Goal: Task Accomplishment & Management: Use online tool/utility

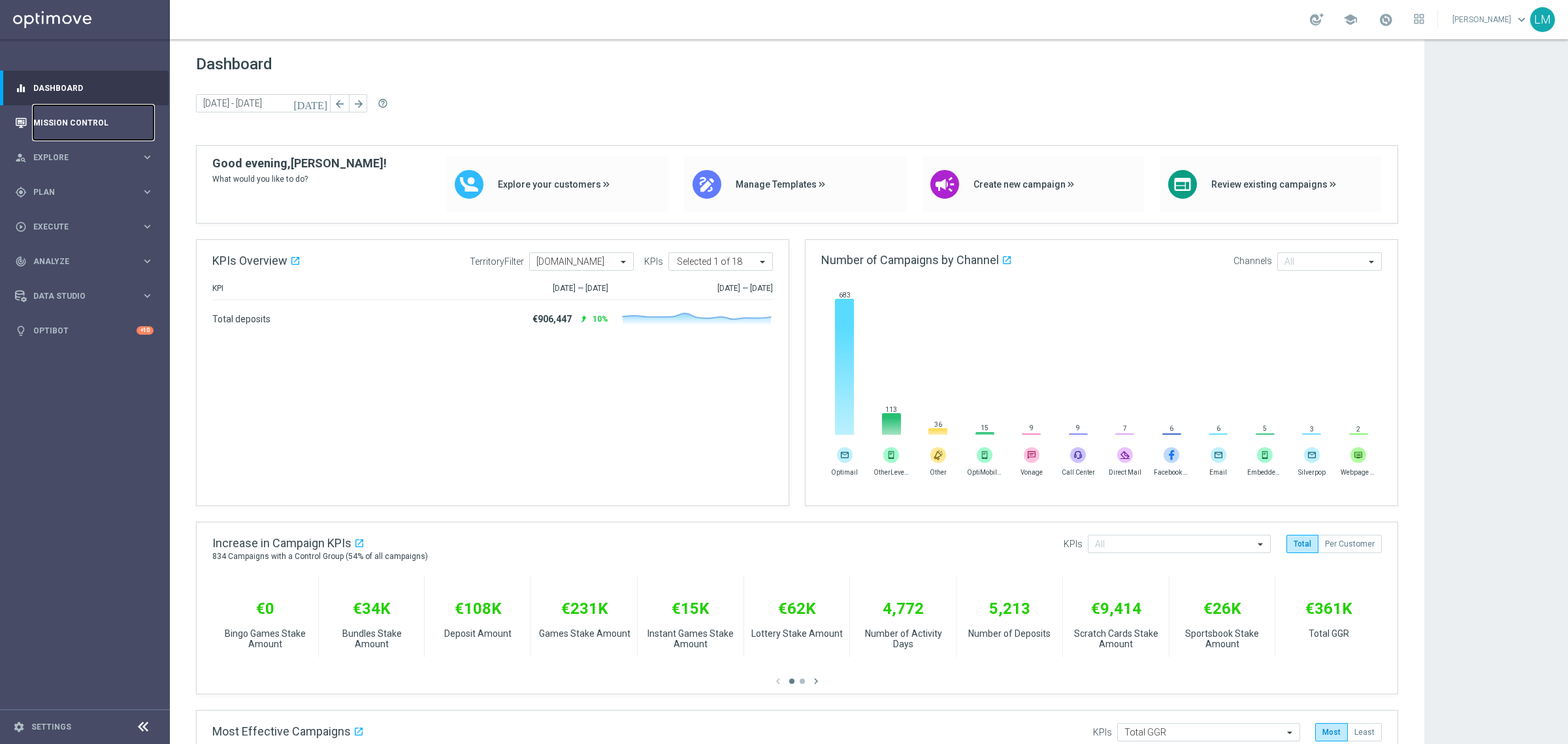
click at [64, 122] on link "Mission Control" at bounding box center [93, 123] width 120 height 34
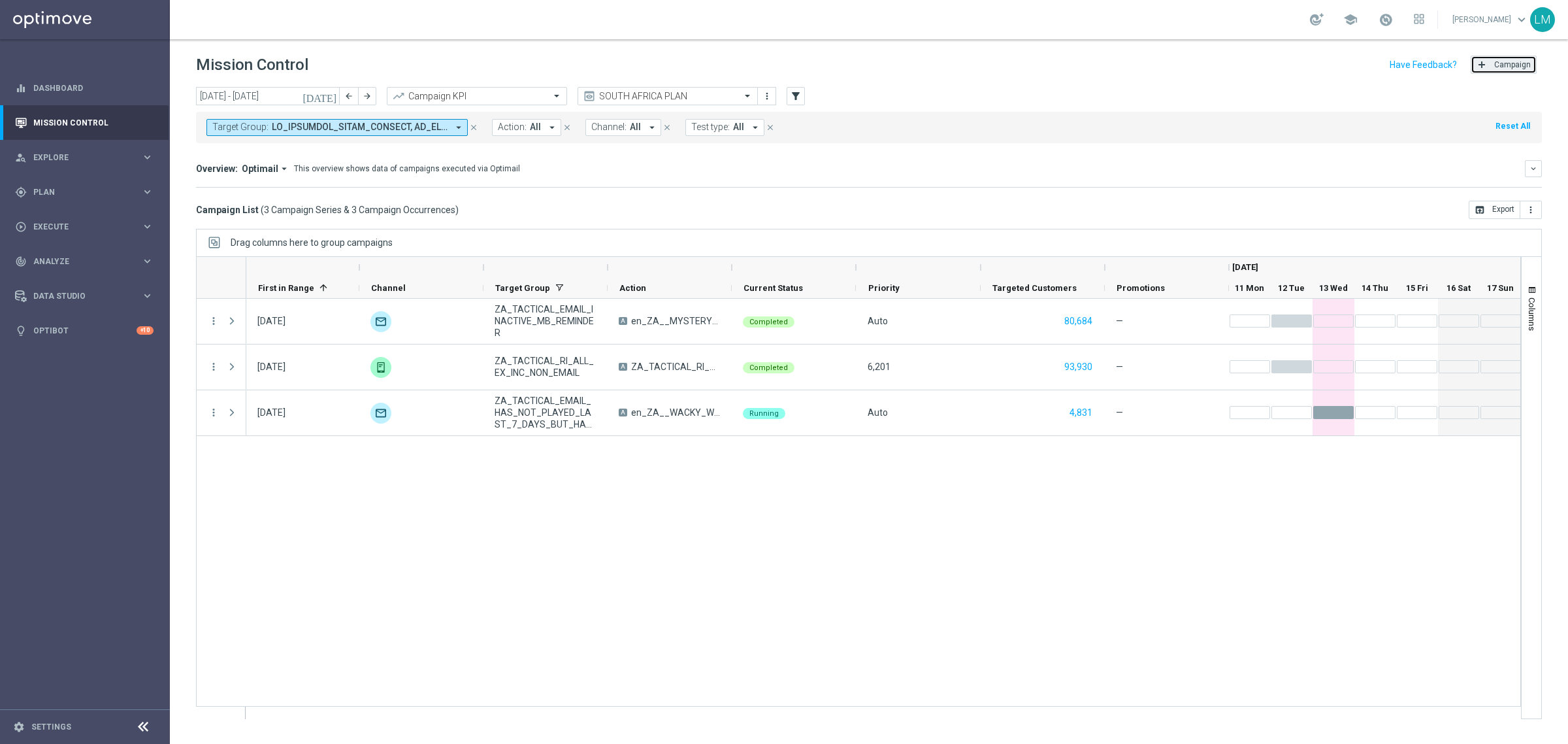
click at [1494, 69] on button "add Campaign" at bounding box center [1503, 65] width 66 height 18
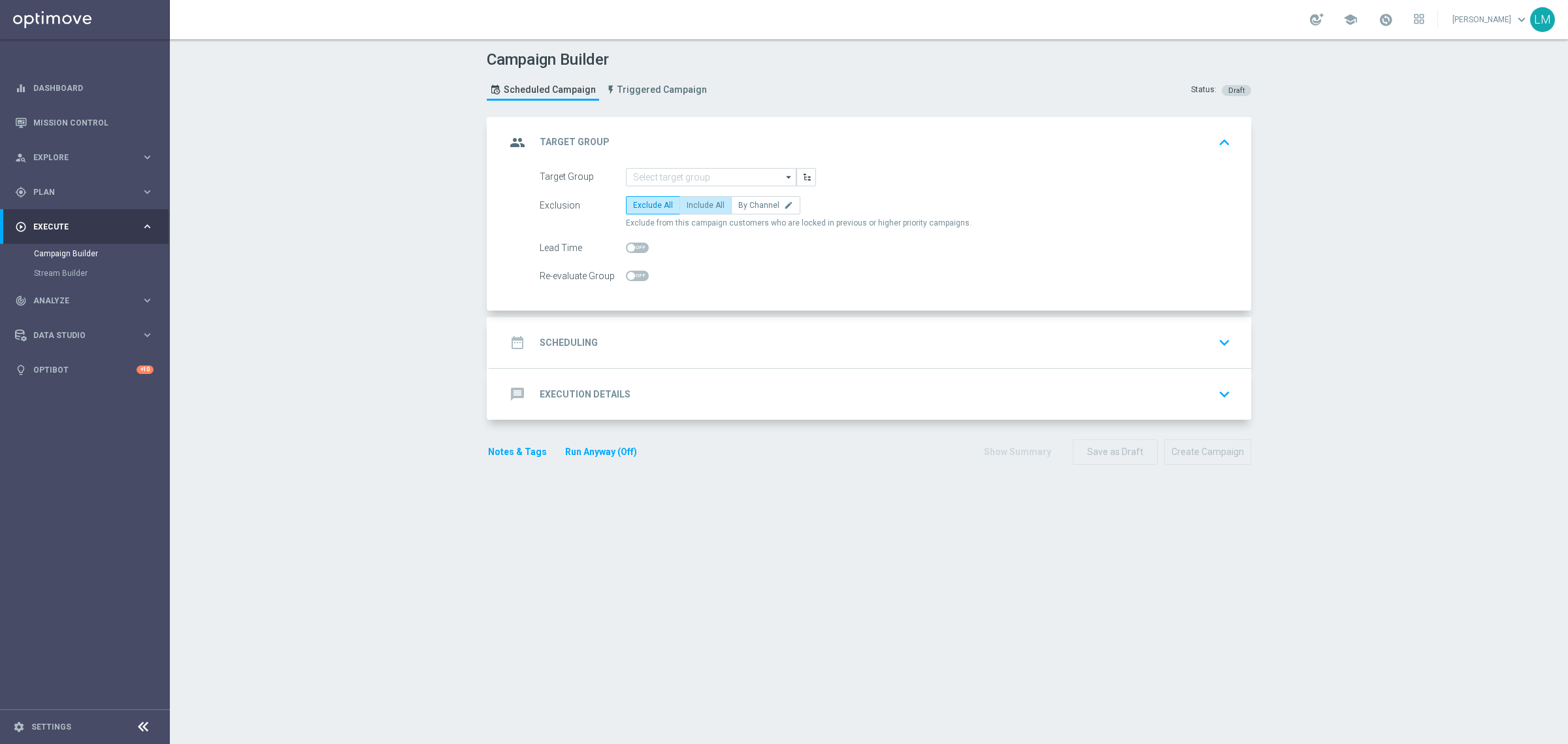
click at [711, 203] on span "Include All" at bounding box center [705, 205] width 38 height 9
click at [695, 203] on input "Include All" at bounding box center [690, 207] width 8 height 8
radio input "true"
click at [696, 181] on input at bounding box center [711, 177] width 170 height 18
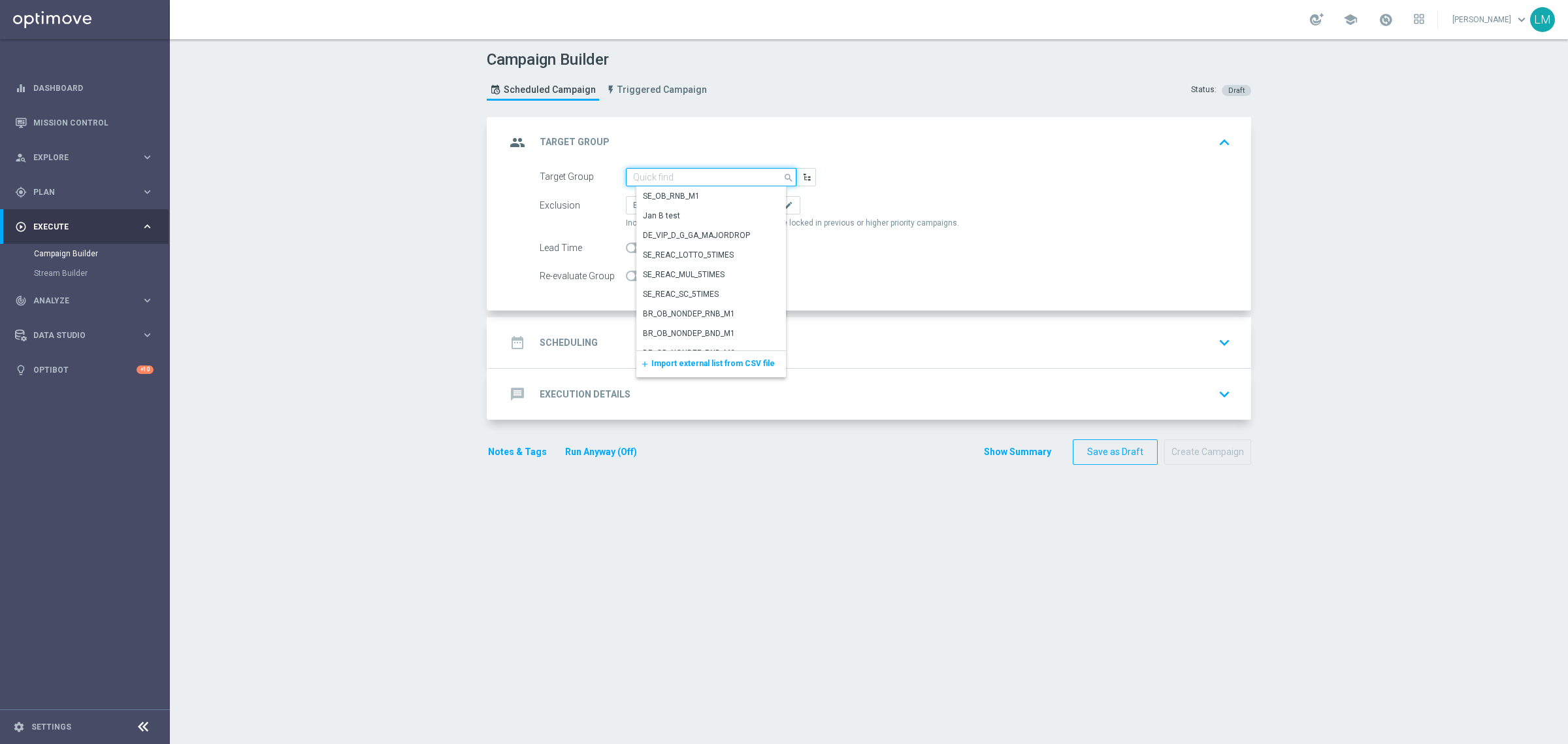
paste input "ZA_TACTICAL_EMAIL_HAS_PLAYED_IN_LAST_21_DAYS"
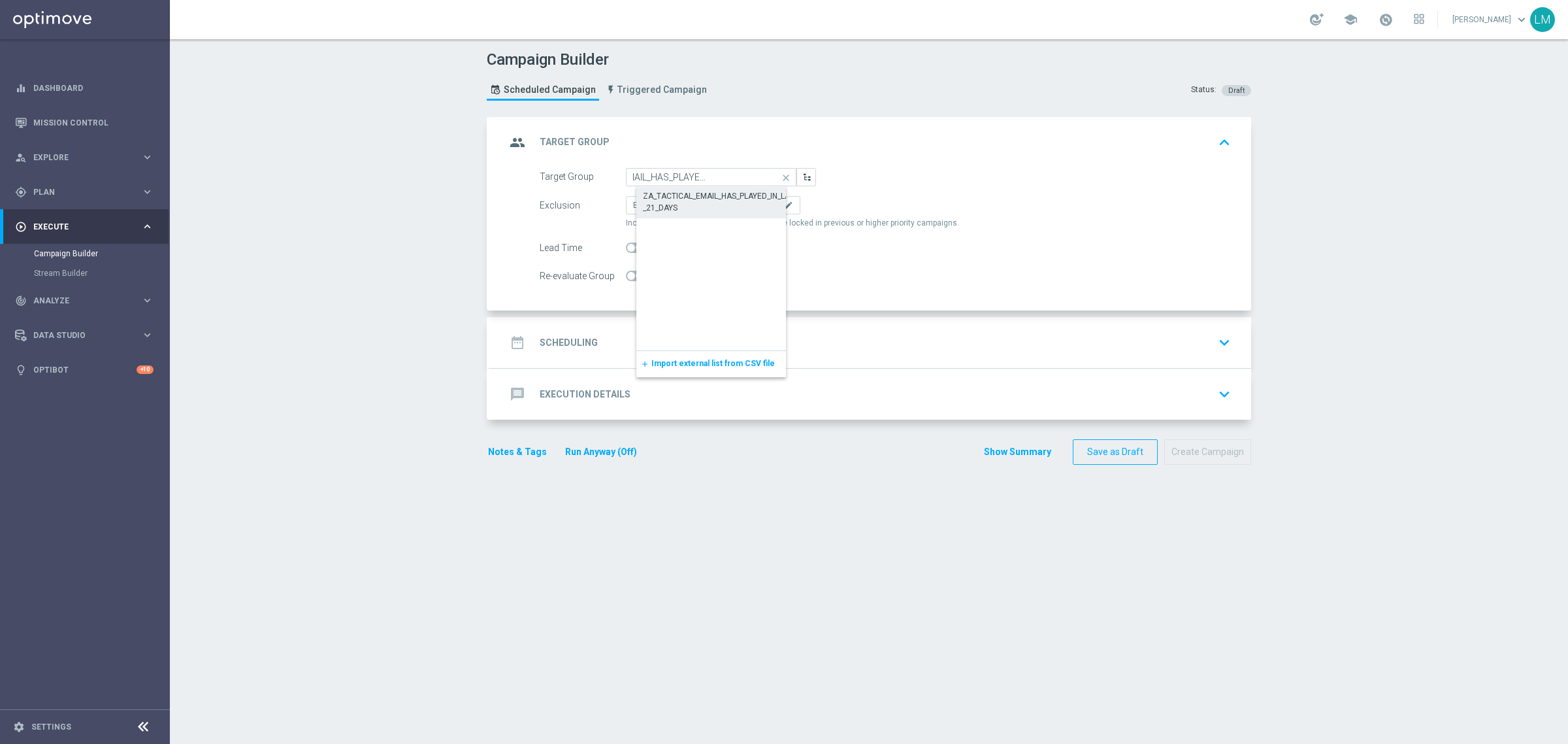
click at [696, 193] on div "ZA_TACTICAL_EMAIL_HAS_PLAYED_IN_LAST_21_DAYS" at bounding box center [721, 202] width 158 height 23
type input "ZA_TACTICAL_EMAIL_HAS_PLAYED_IN_LAST_21_DAYS"
click at [682, 337] on div "date_range Scheduling keyboard_arrow_down" at bounding box center [870, 343] width 729 height 25
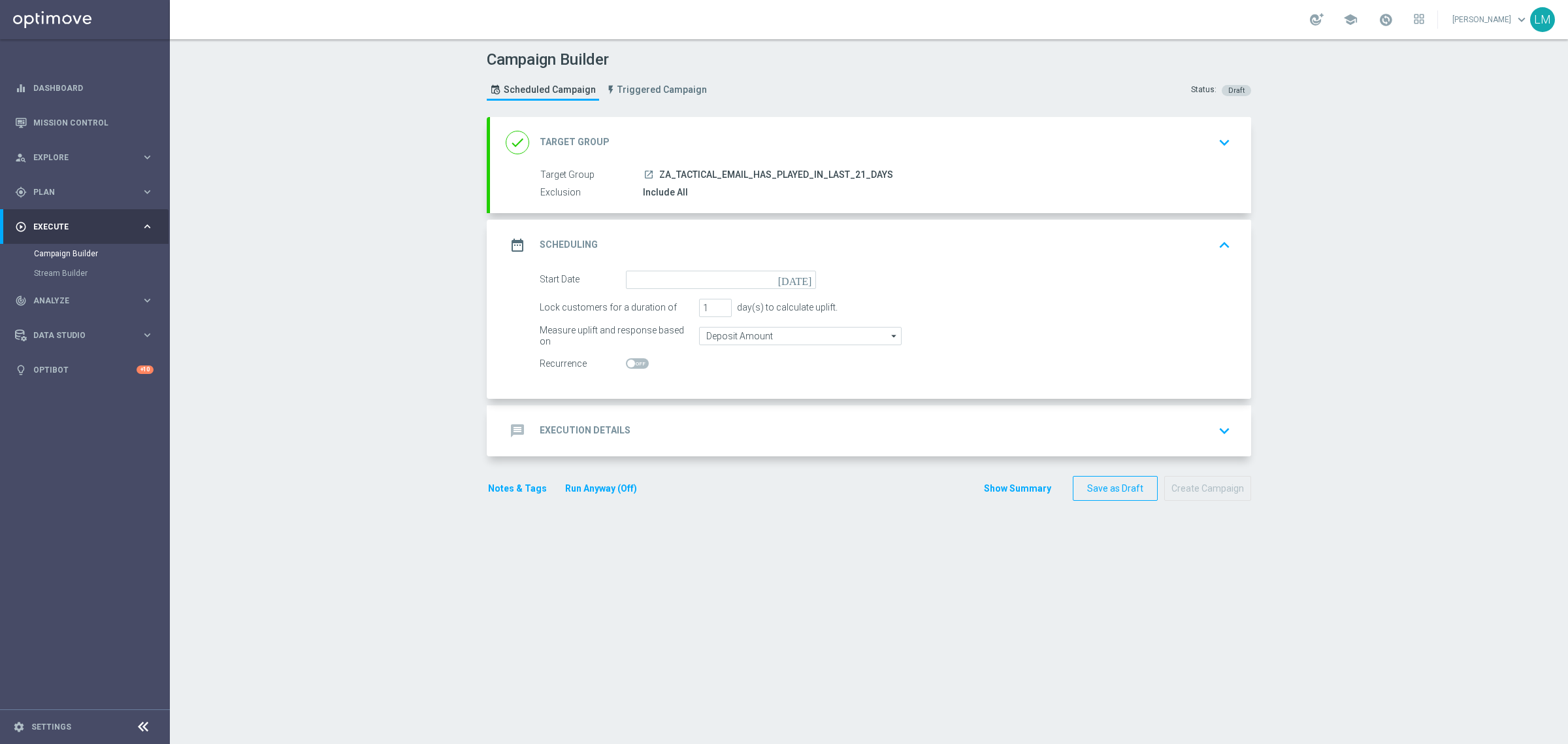
click at [795, 279] on icon "today" at bounding box center [797, 278] width 39 height 14
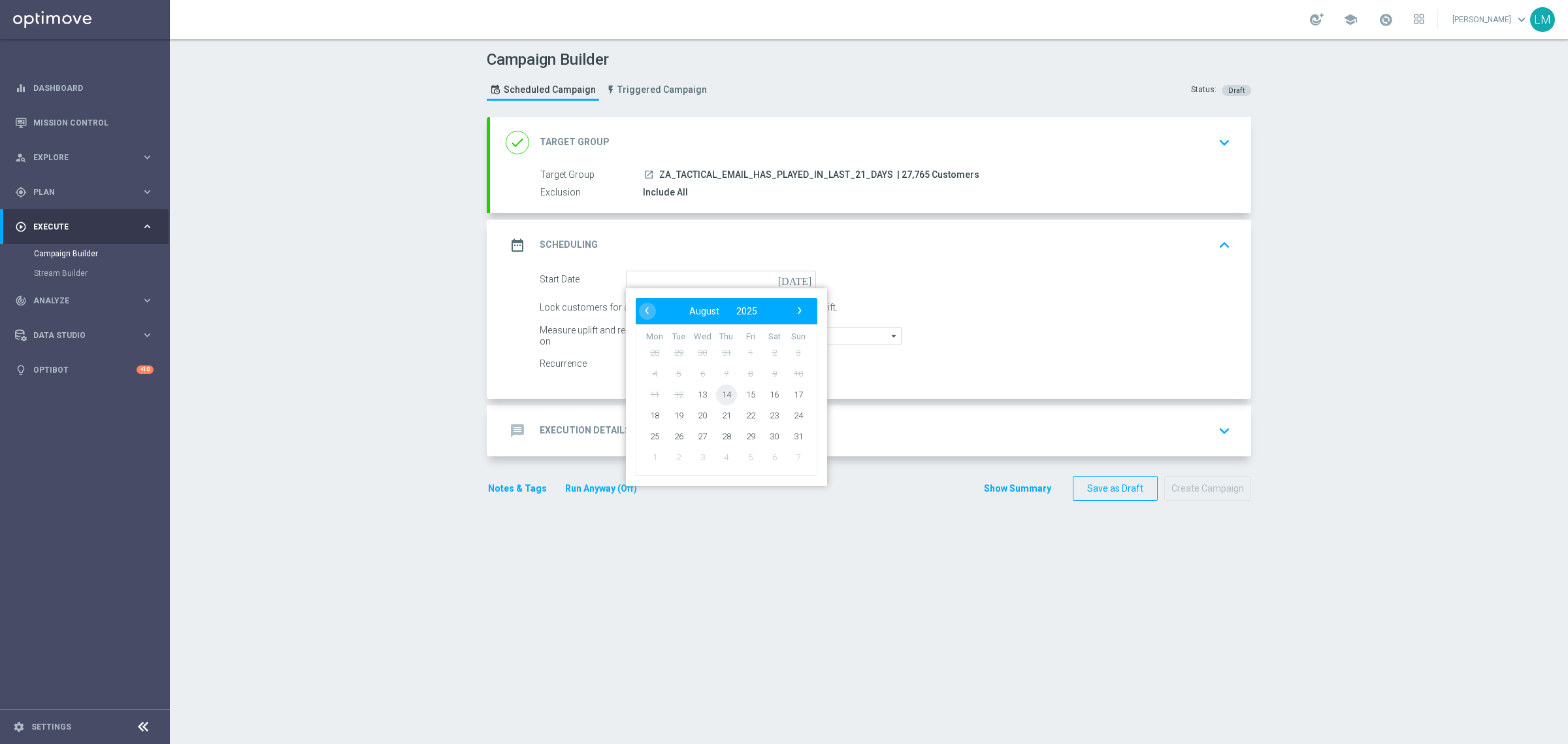
click at [716, 402] on span "14" at bounding box center [726, 393] width 21 height 21
type input "14 Aug 2025"
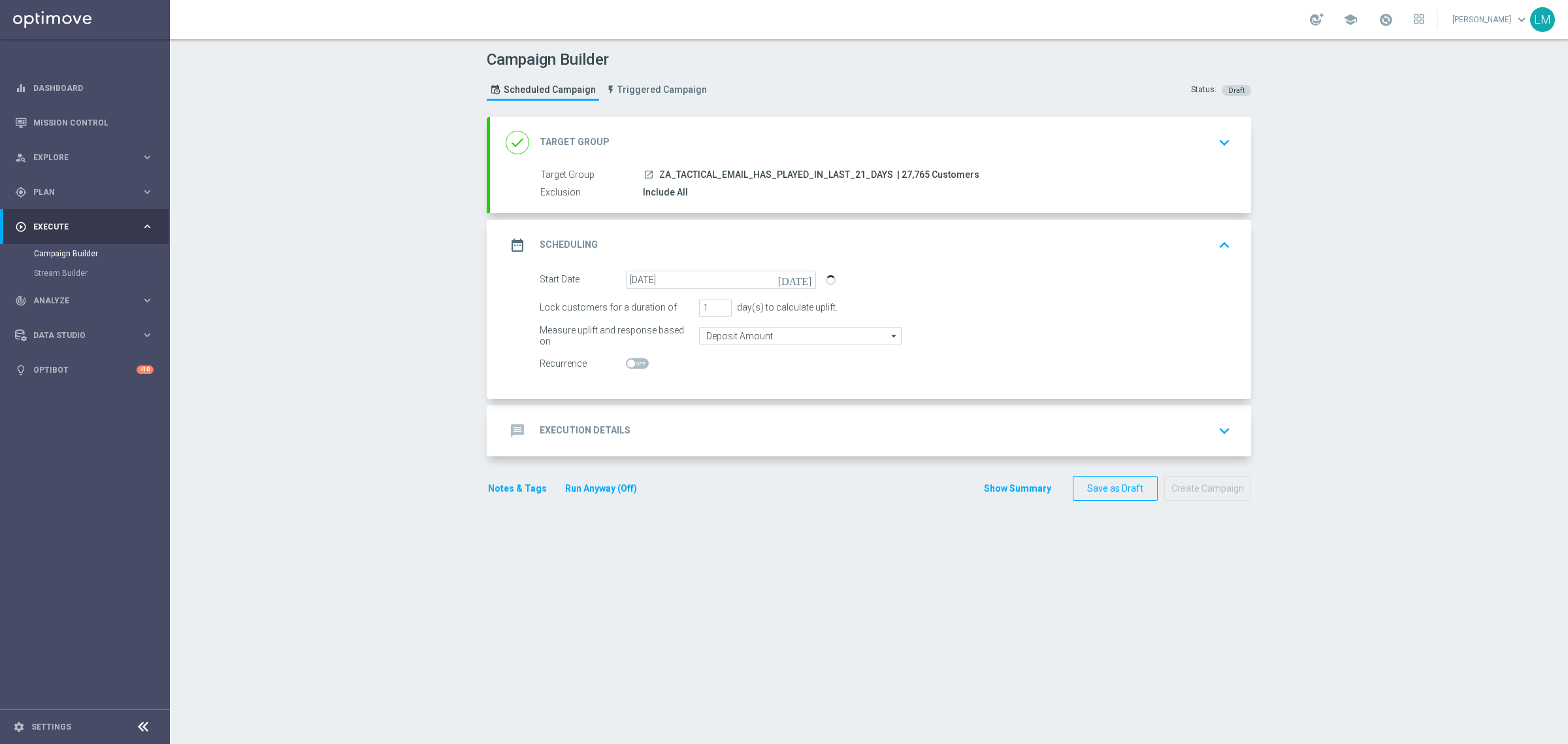
click at [747, 428] on div "message Execution Details keyboard_arrow_down" at bounding box center [870, 431] width 729 height 25
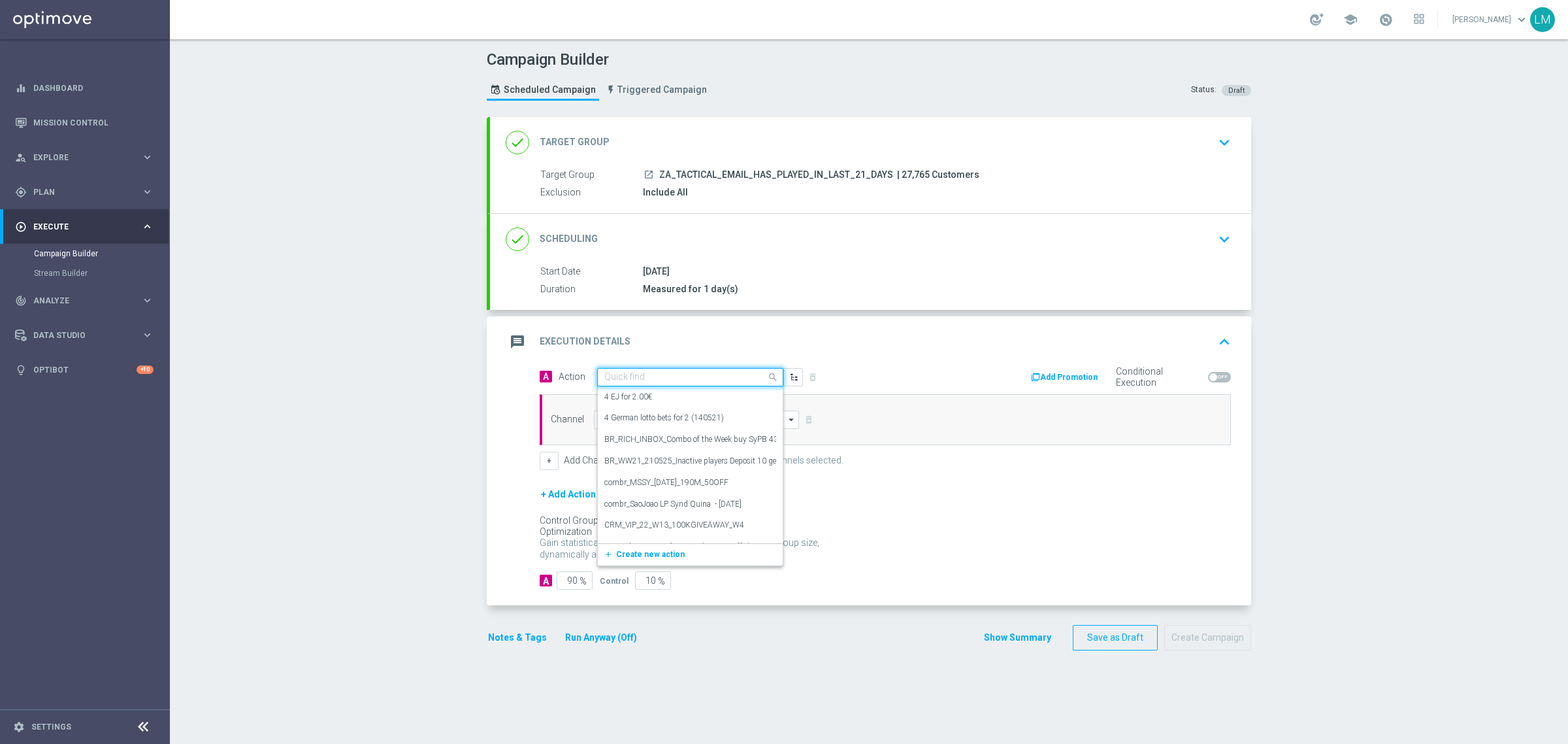
click at [670, 381] on input "text" at bounding box center [677, 377] width 146 height 11
paste input "en_ZA__EUROMILLIONS_COMBO_WEEK_OF_DRAWS__EMT_ALL_EM_TAC_LT"
type input "en_ZA__EUROMILLIONS_COMBO_WEEK_OF_DRAWS__EMT_ALL_EM_TAC_LT"
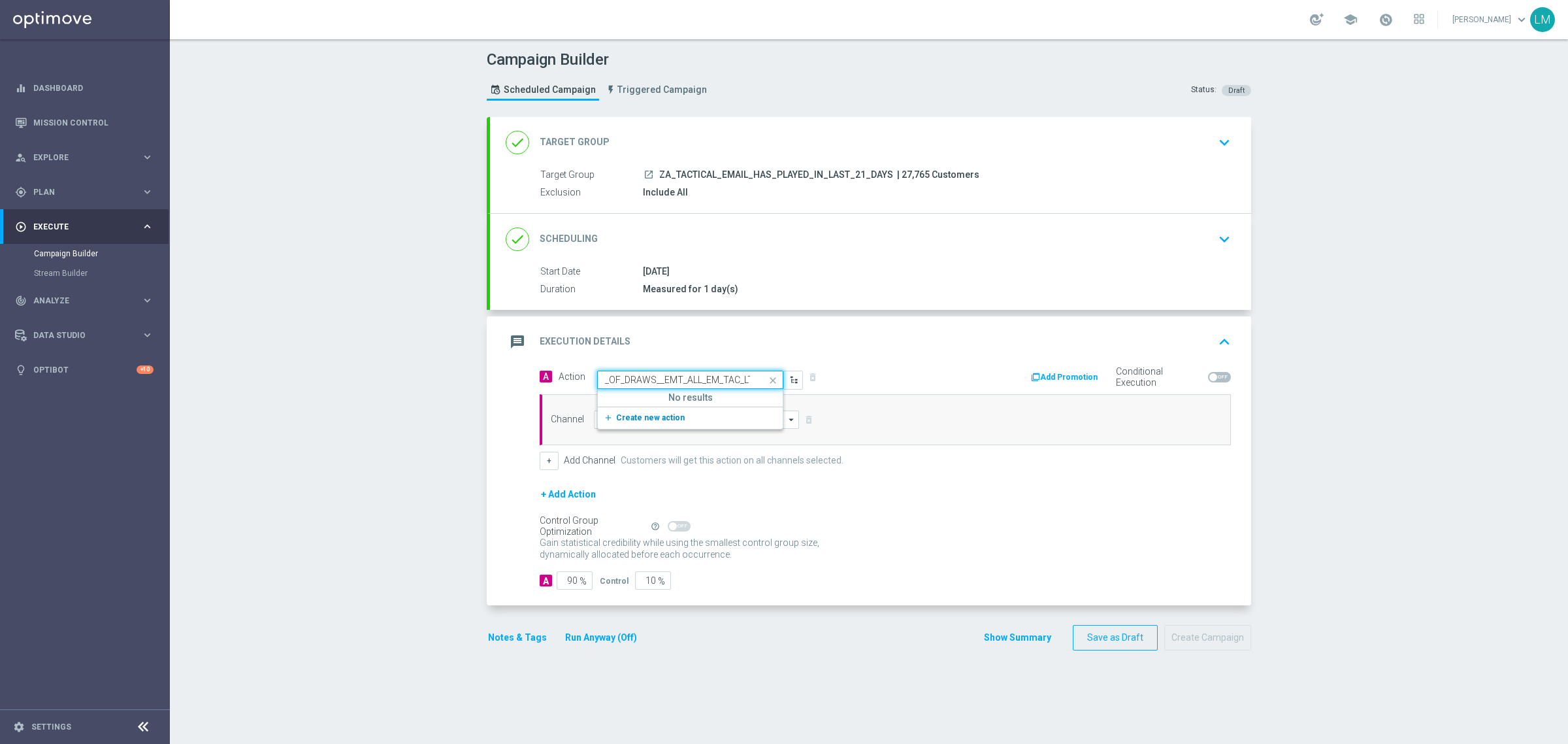
click at [656, 419] on span "Create new action" at bounding box center [650, 418] width 69 height 9
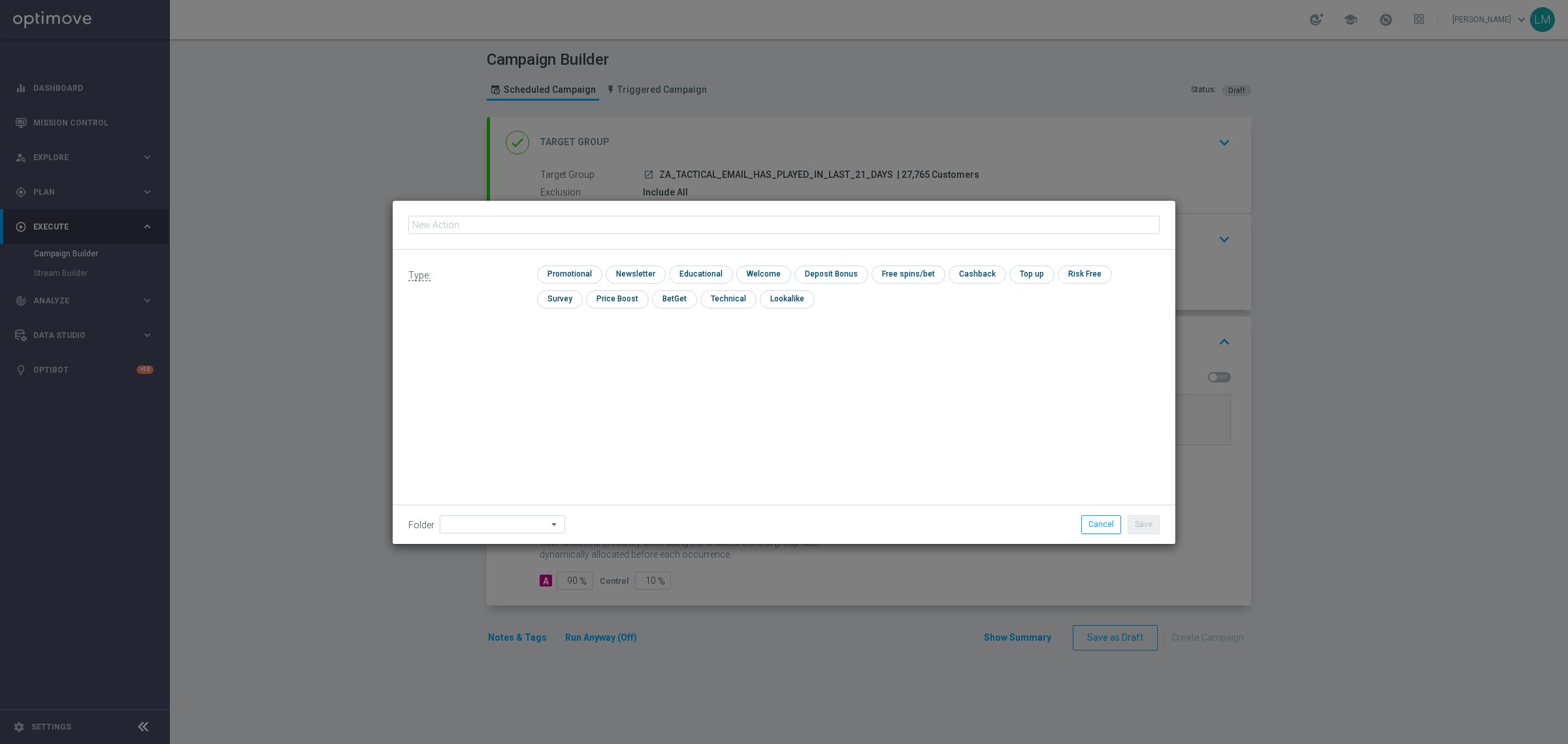
type input "en_ZA__EUROMILLIONS_COMBO_WEEK_OF_DRAWS__EMT_ALL_EM_TAC_LT"
click at [567, 275] on input "checkbox" at bounding box center [568, 274] width 62 height 18
checkbox input "true"
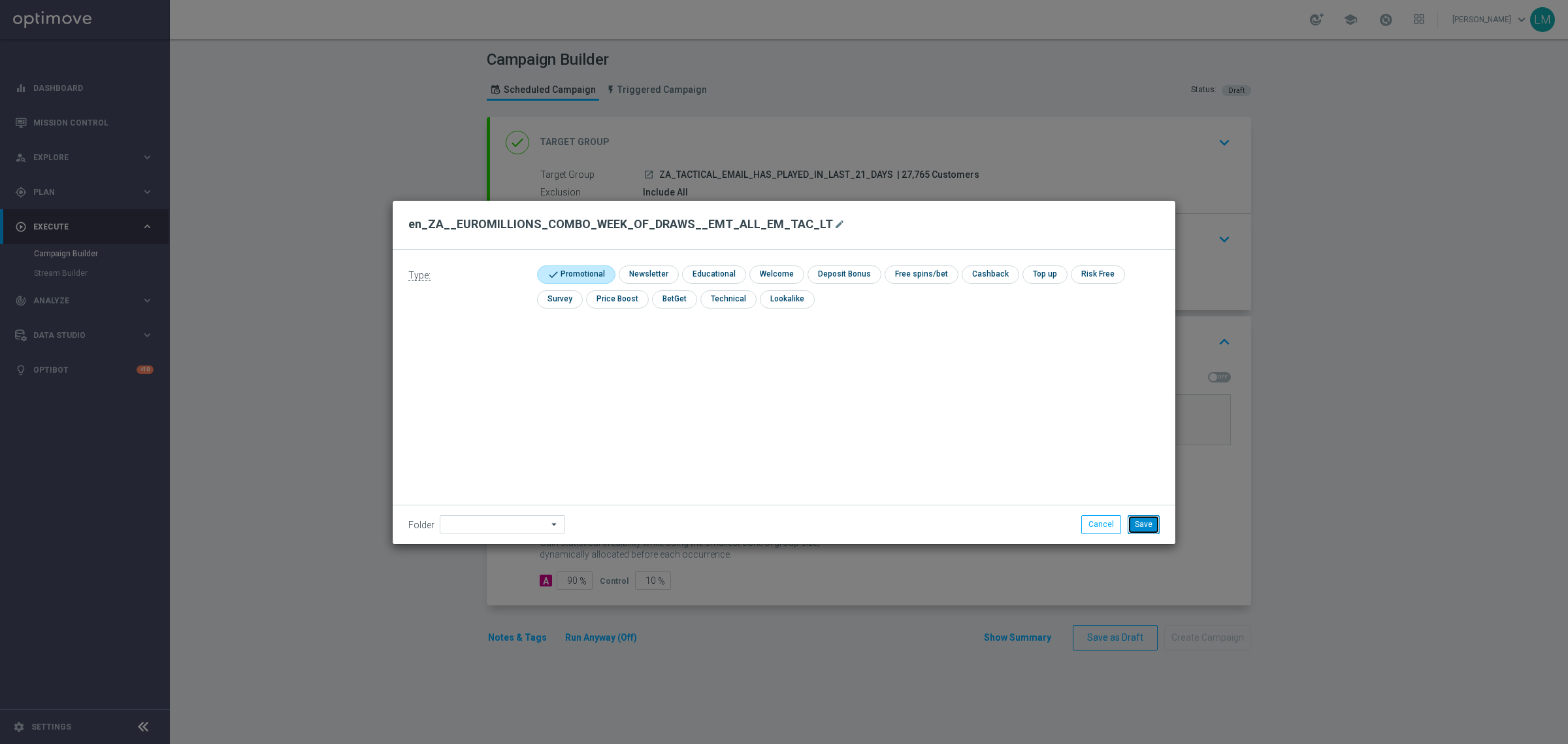
click at [1128, 523] on button "Save" at bounding box center [1144, 524] width 32 height 18
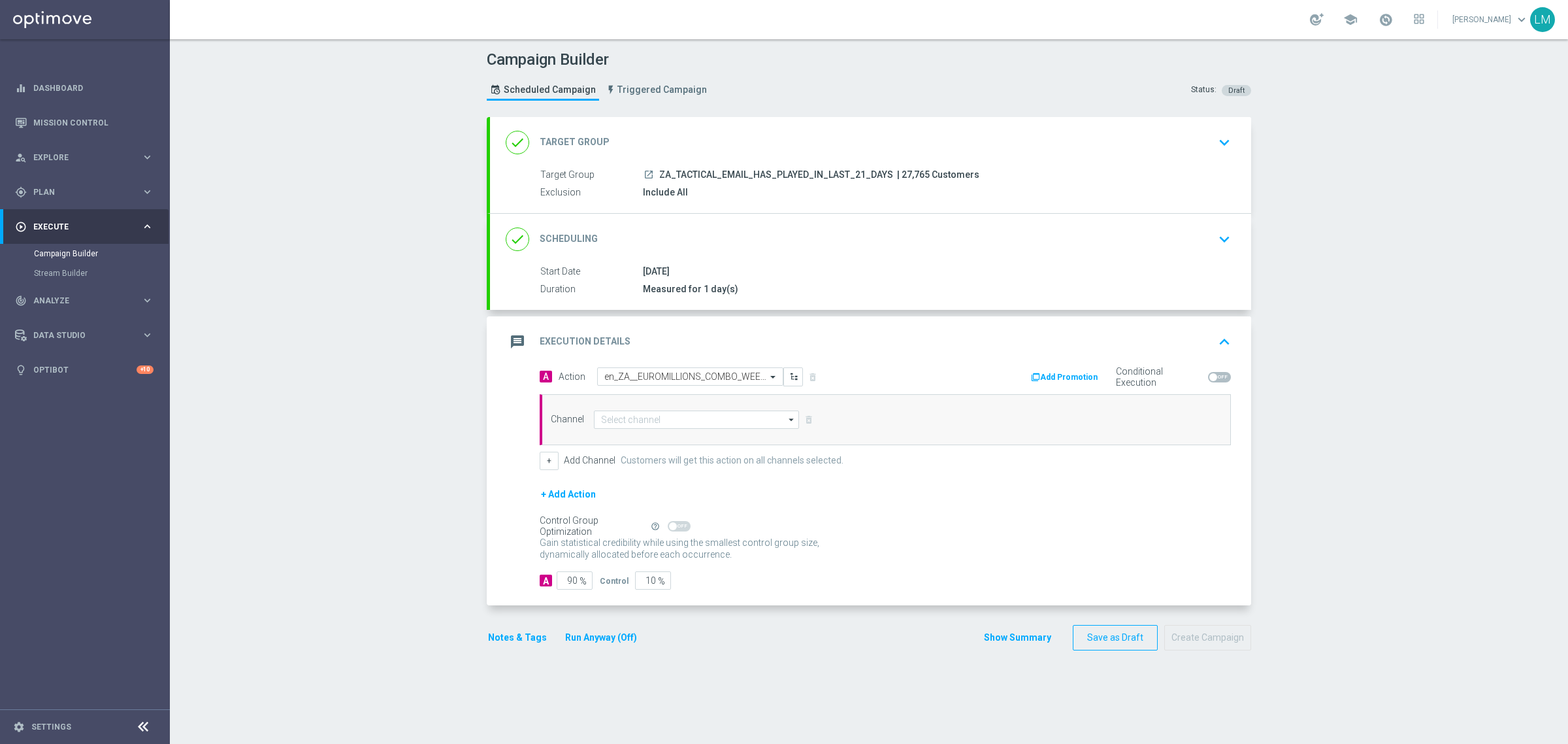
click at [619, 430] on div "Channel arrow_drop_down Drag here to set row groups Drag here to set column lab…" at bounding box center [885, 419] width 692 height 51
click at [622, 428] on input at bounding box center [697, 419] width 206 height 18
click at [635, 485] on div "Optimail" at bounding box center [701, 478] width 194 height 20
type input "Optimail"
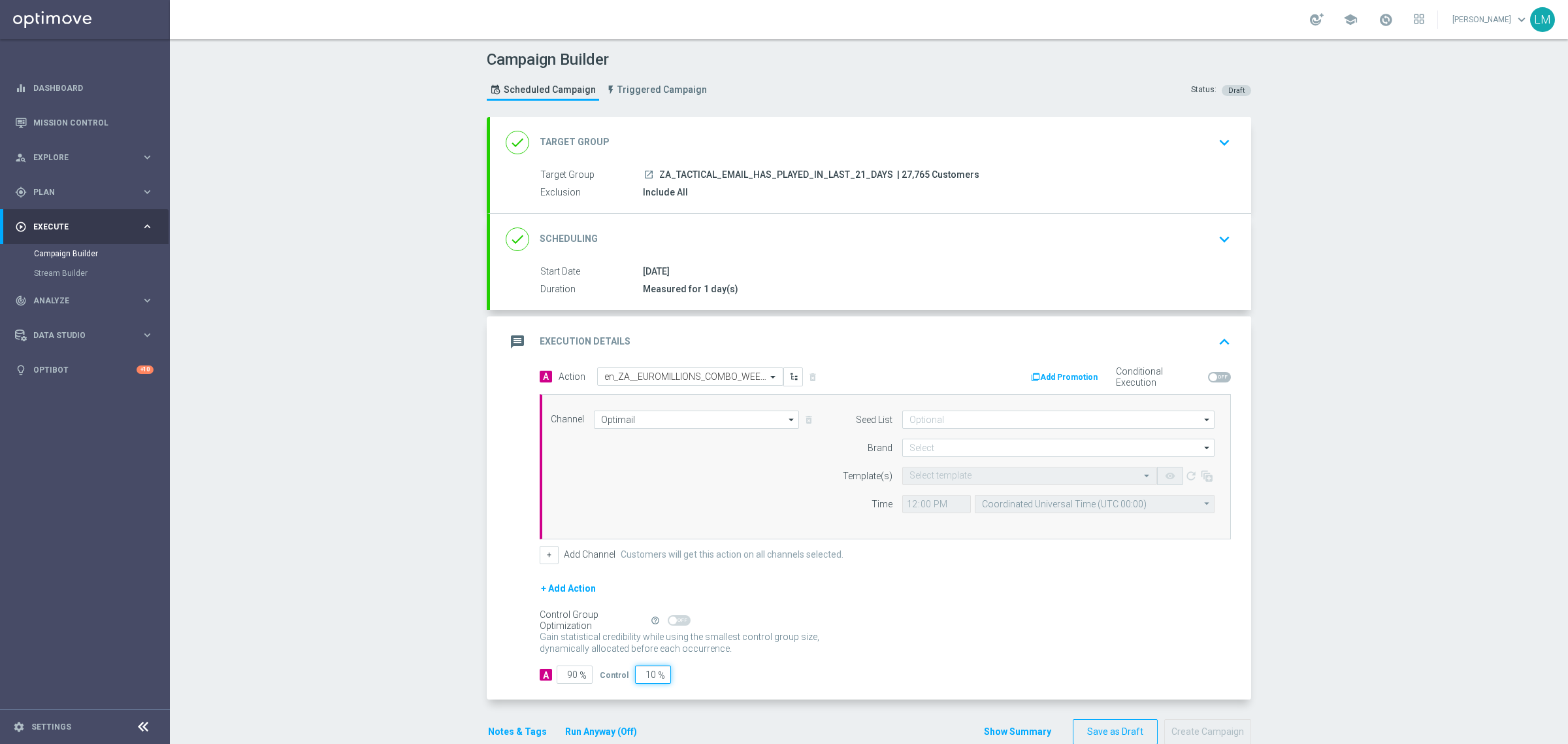
click at [641, 683] on input "10" at bounding box center [653, 675] width 36 height 18
type input "5"
type input "95"
type input "5"
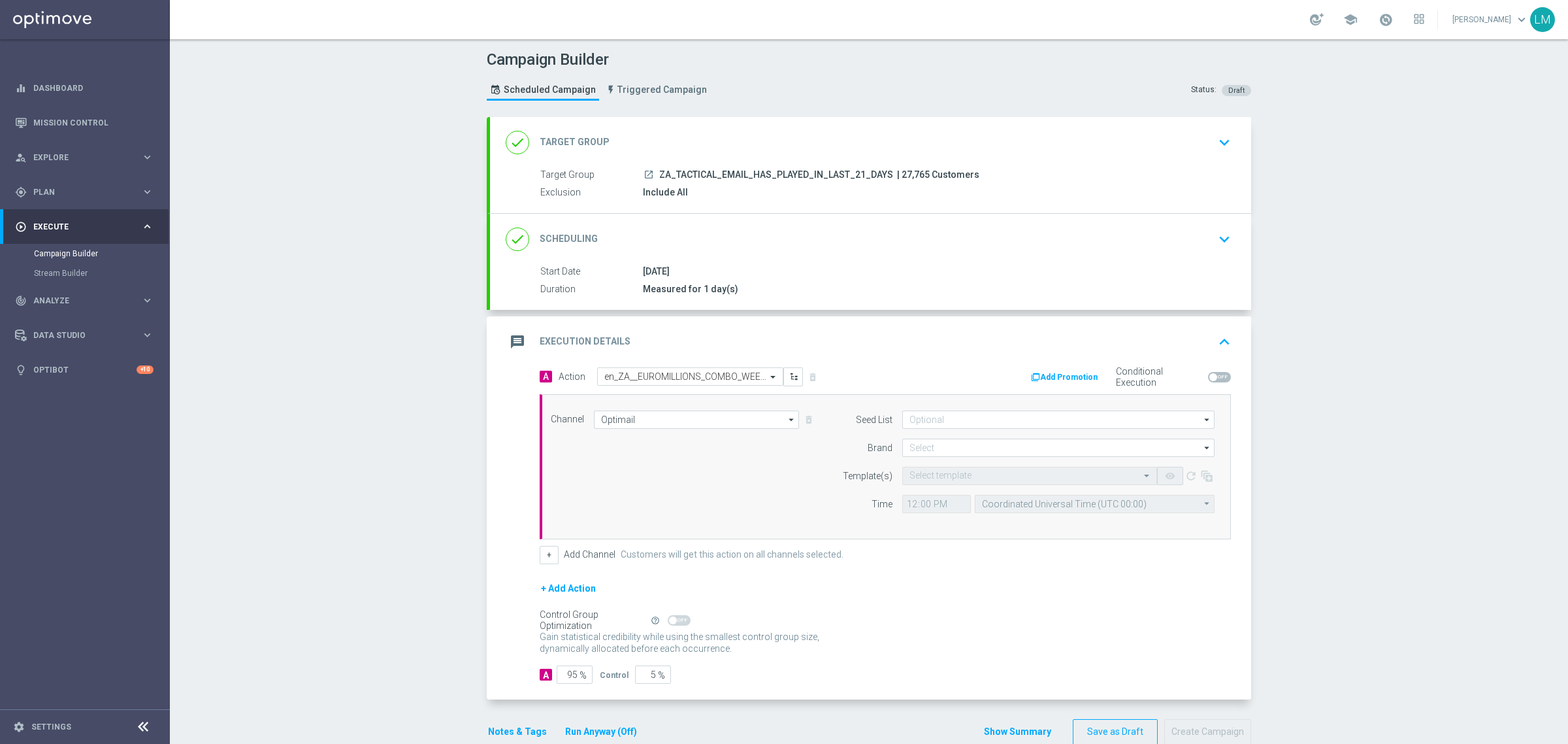
click at [939, 647] on div "Gain statistical credibility while using the smallest control group size, dynam…" at bounding box center [885, 643] width 692 height 32
click at [940, 447] on input at bounding box center [1059, 447] width 312 height 18
click at [954, 493] on div "lottoland" at bounding box center [1068, 487] width 312 height 20
type input "lottoland"
click at [942, 481] on input "text" at bounding box center [1017, 476] width 215 height 11
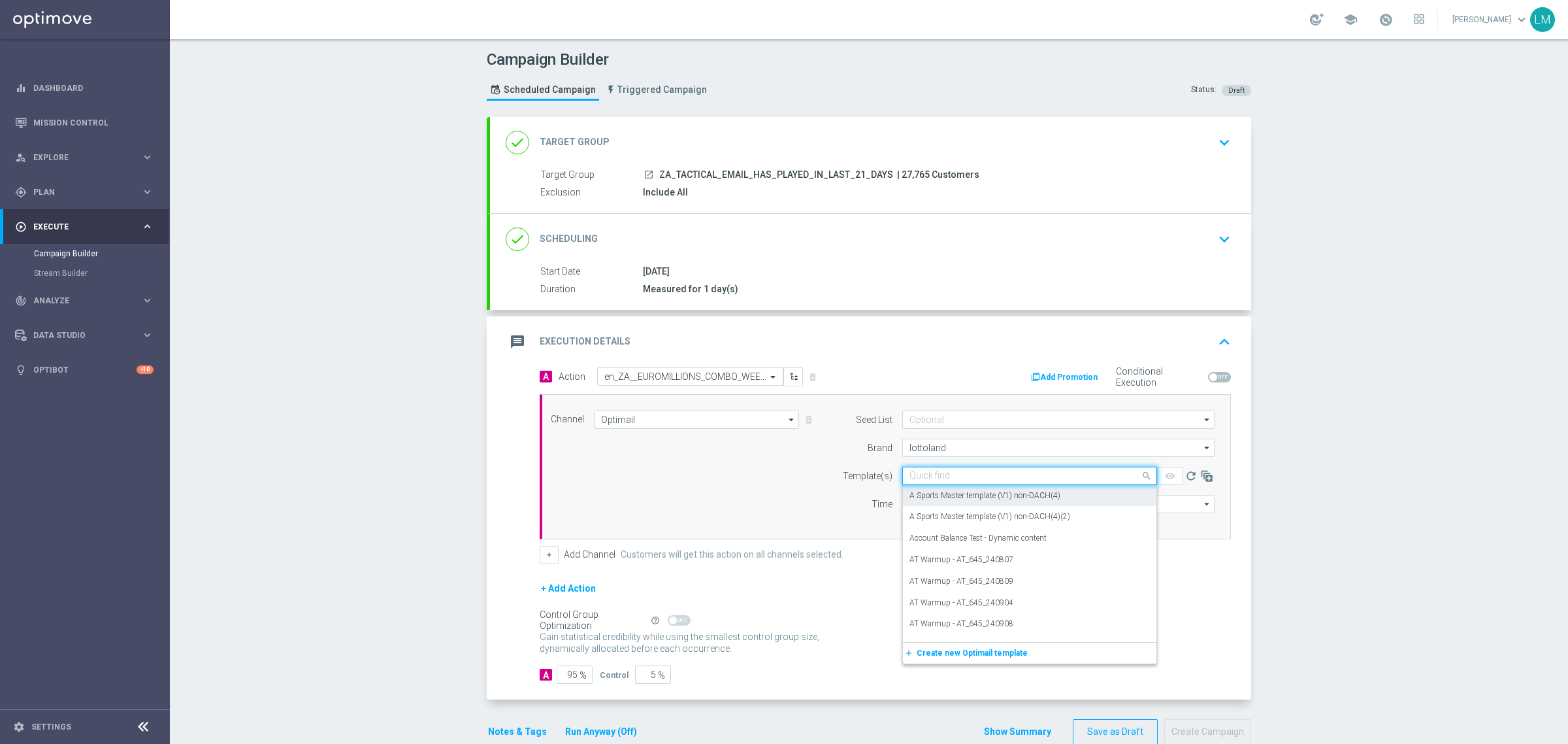
paste input "en_ZA__EUROMILLIONS_COMBO_WEEK_OF_DRAWS__EMT_ALL_EM_TAC_LT"
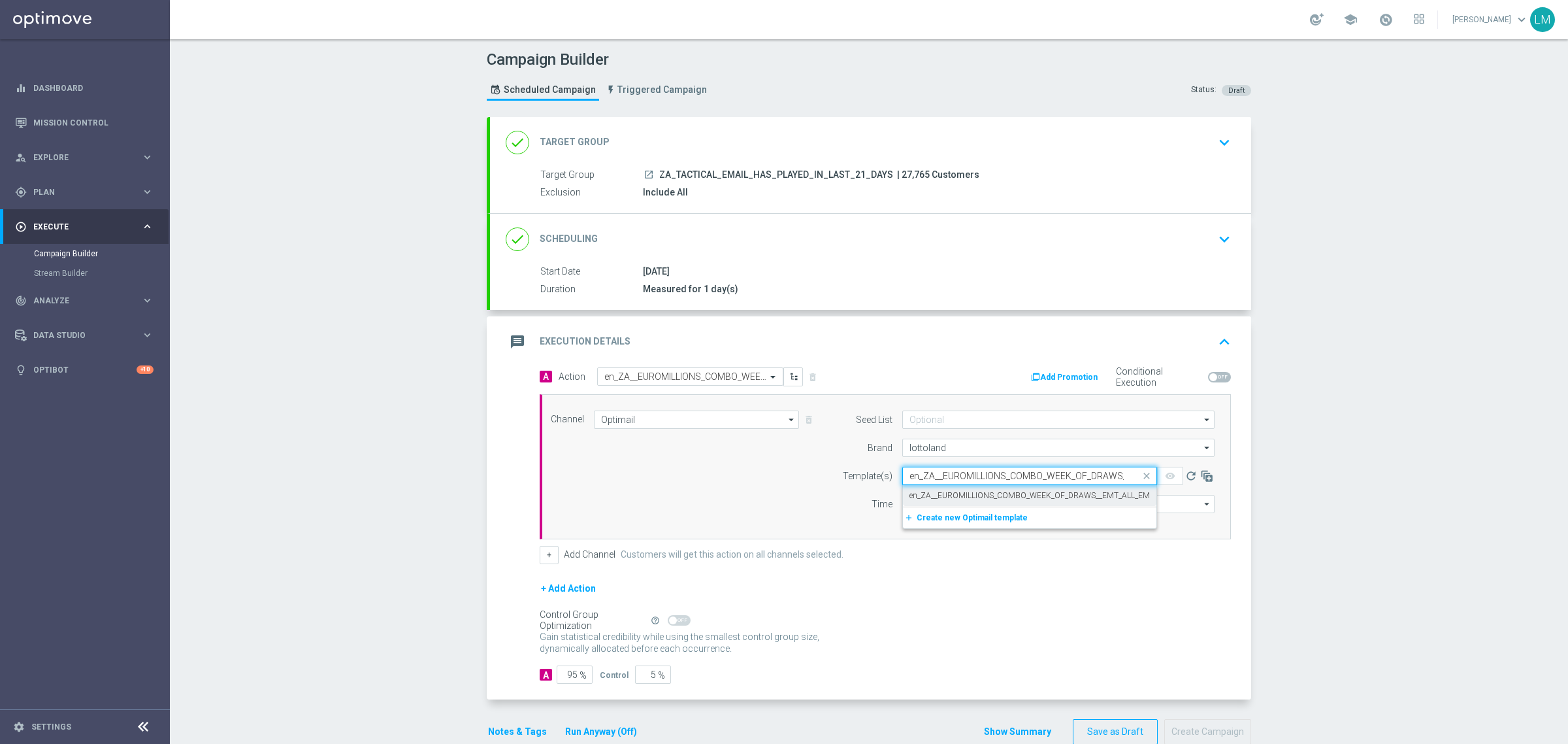
scroll to position [0, 93]
click at [968, 498] on label "en_ZA__EUROMILLIONS_COMBO_WEEK_OF_DRAWS__EMT_ALL_EM_TAC_LT" at bounding box center [1044, 495] width 270 height 11
type input "en_ZA__EUROMILLIONS_COMBO_WEEK_OF_DRAWS__EMT_ALL_EM_TAC_LT"
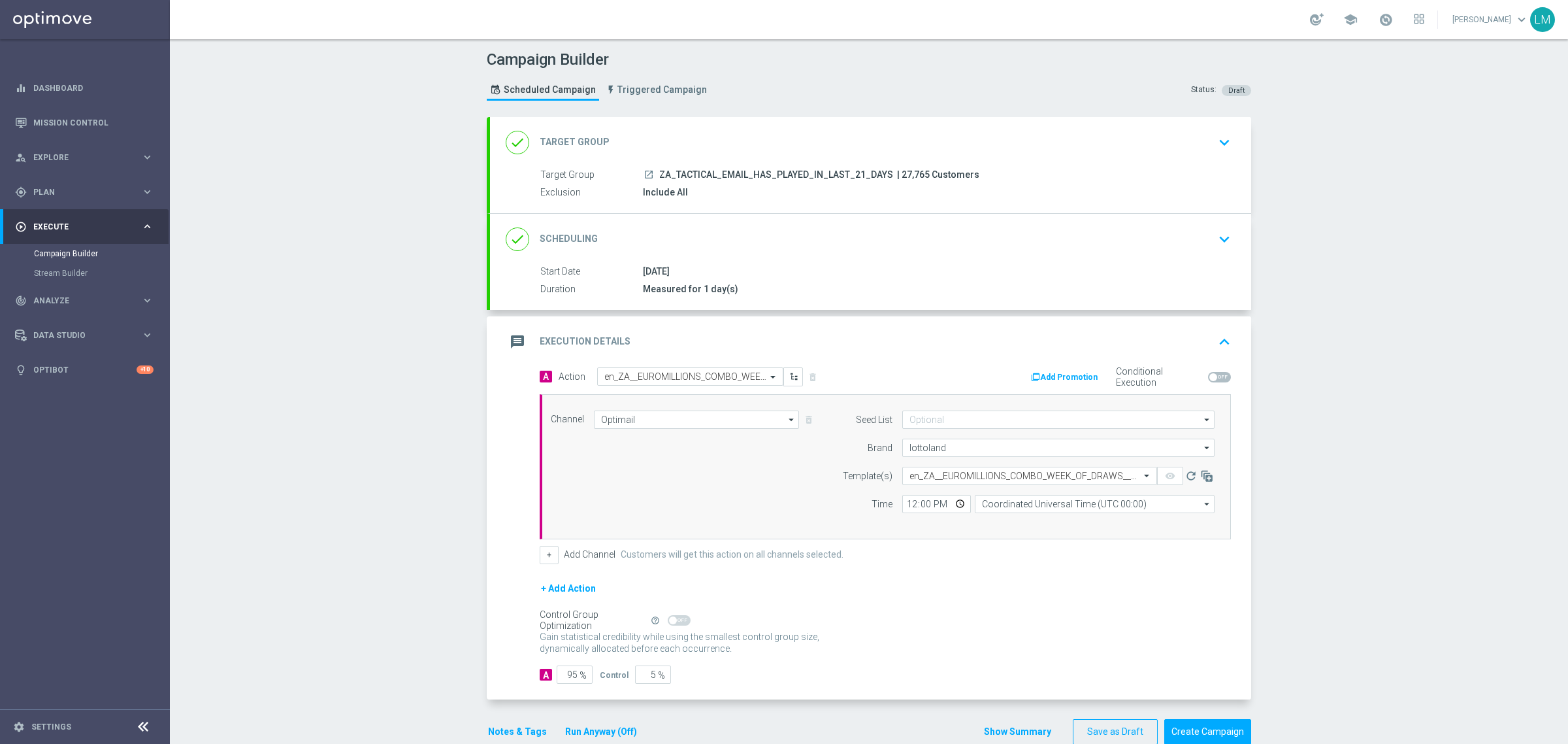
scroll to position [0, 0]
click at [1001, 515] on div "Seed List arrow_drop_down Drag here to set row groups Drag here to set column l…" at bounding box center [1025, 466] width 399 height 113
click at [1006, 508] on input "Coordinated Universal Time (UTC 00:00)" at bounding box center [1095, 503] width 240 height 18
click at [1013, 520] on div "Central European Time (Berlin) (UTC +02:00)" at bounding box center [1098, 522] width 214 height 12
type input "Central European Time (Berlin) (UTC +02:00)"
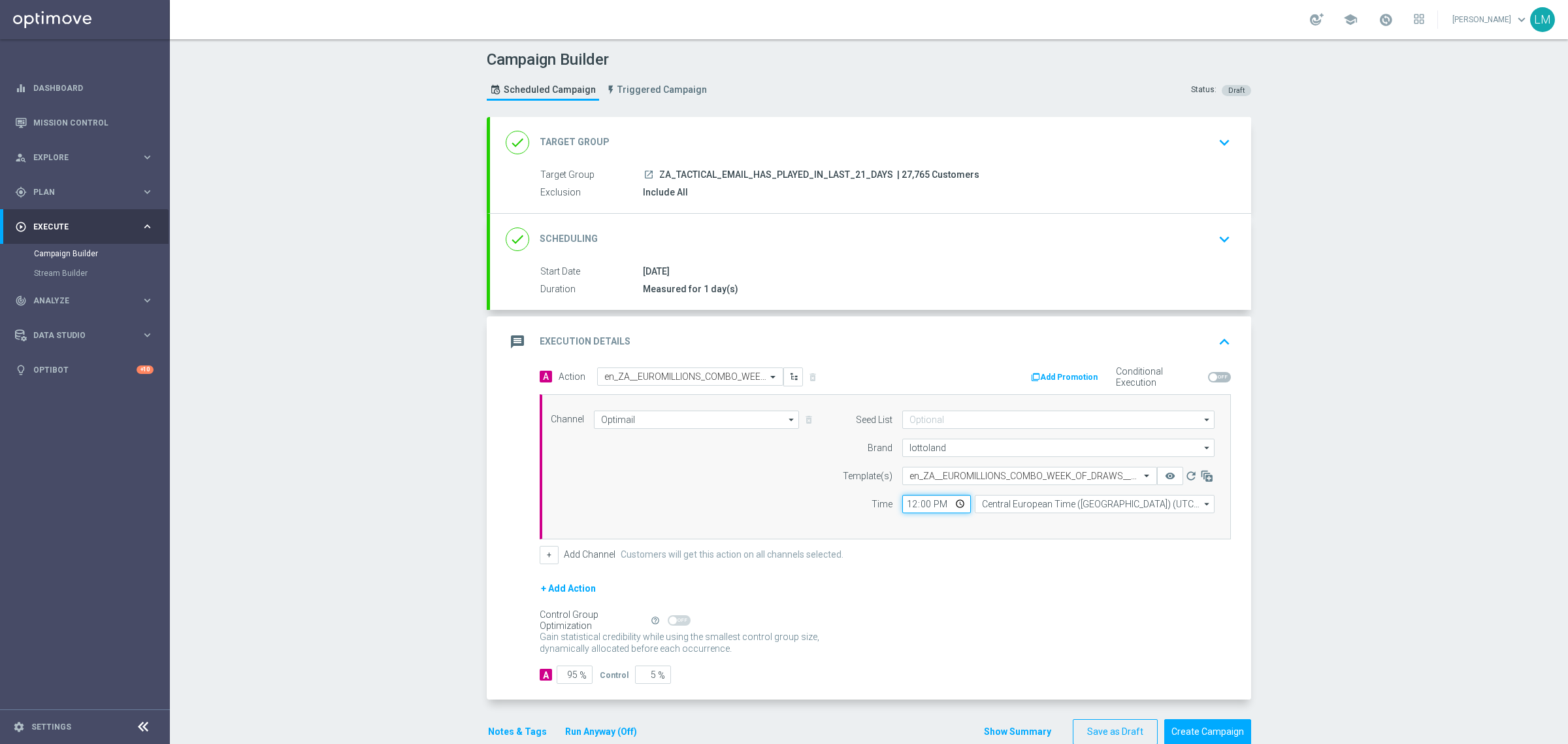
click at [955, 504] on input "12:00" at bounding box center [937, 503] width 69 height 18
click at [740, 487] on div "Channel Optimail Optimail arrow_drop_down Drag here to set row groups Drag here…" at bounding box center [883, 466] width 683 height 113
click at [546, 564] on button "+" at bounding box center [548, 555] width 19 height 18
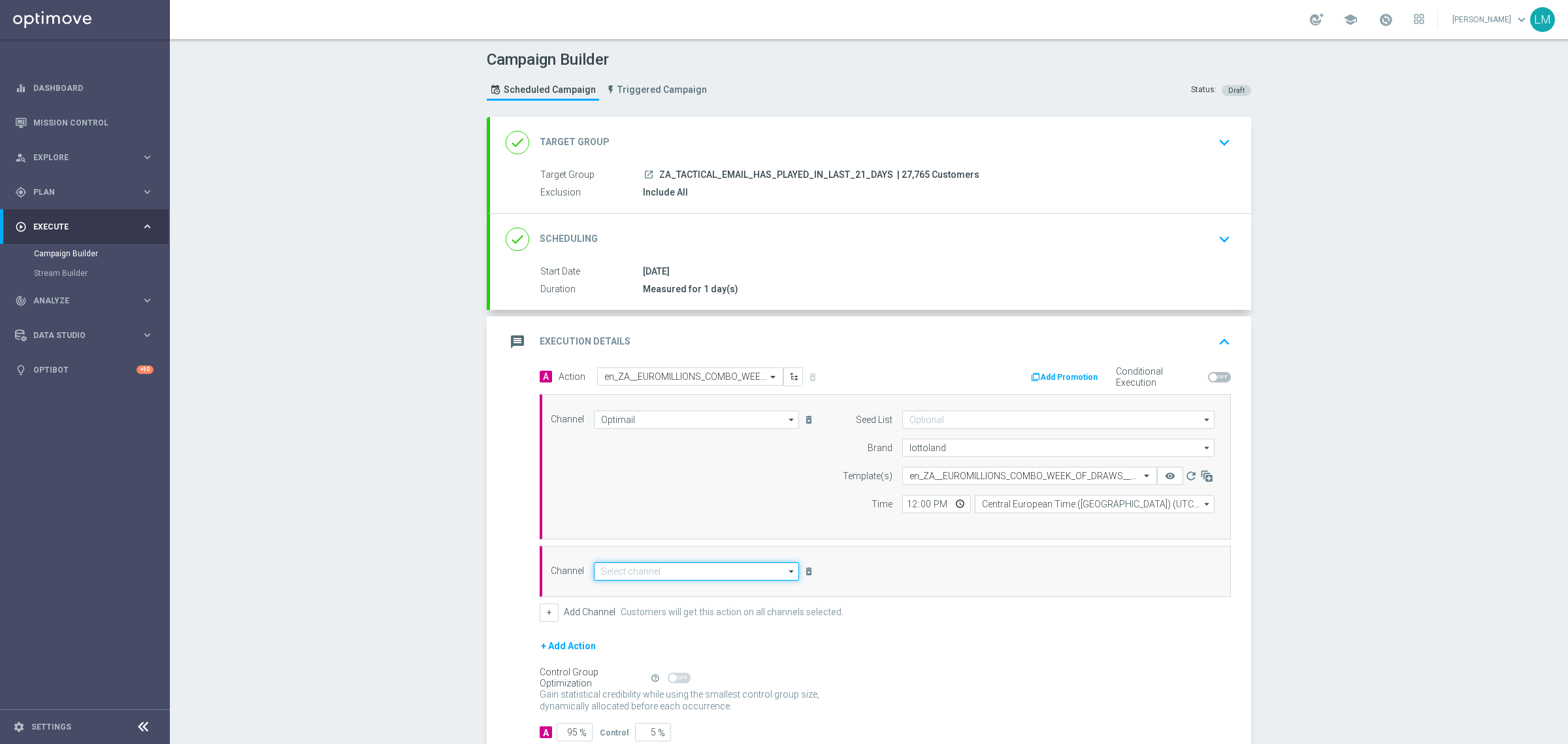
click at [667, 574] on input at bounding box center [697, 571] width 206 height 18
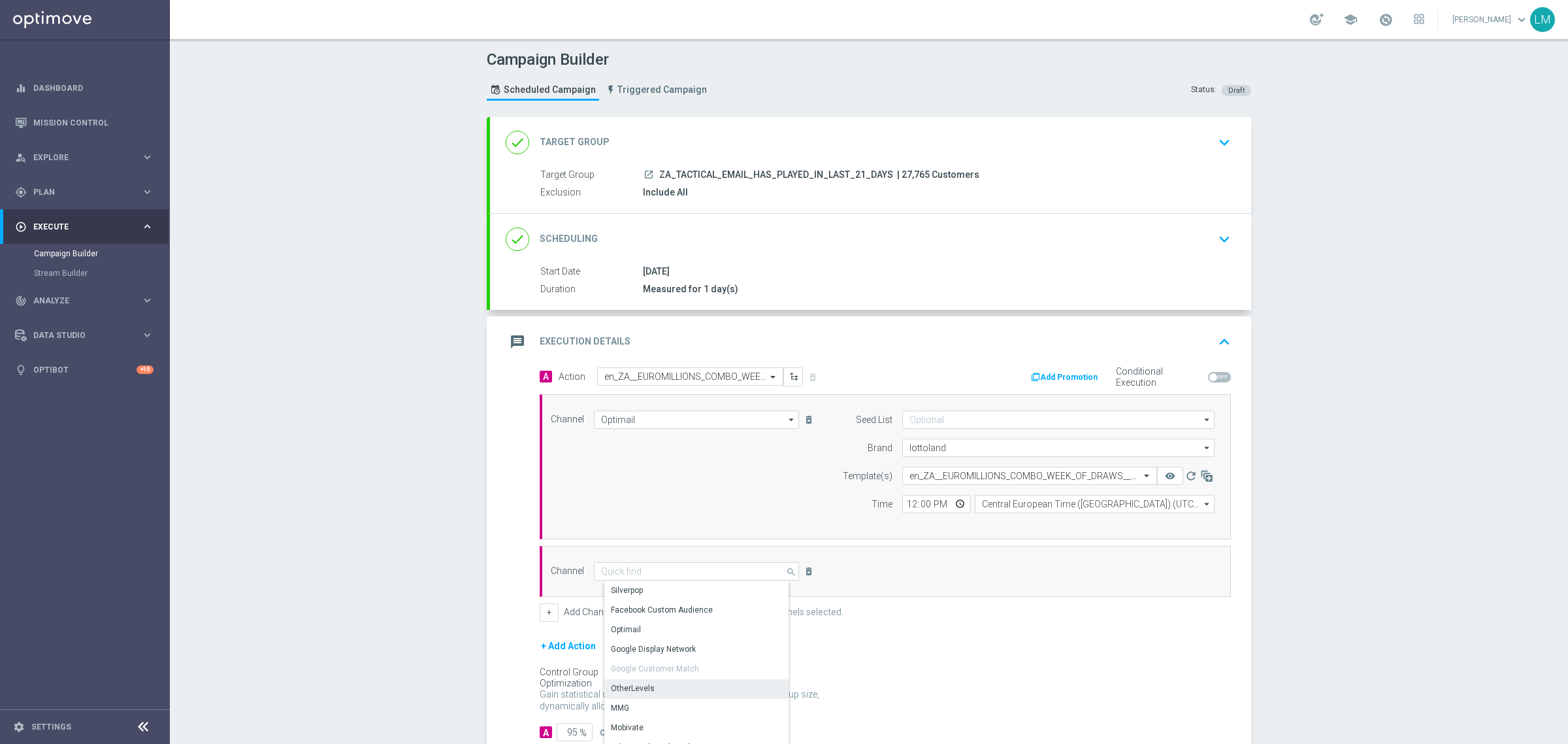
click at [651, 686] on div "OtherLevels" at bounding box center [701, 688] width 194 height 18
type input "OtherLevels"
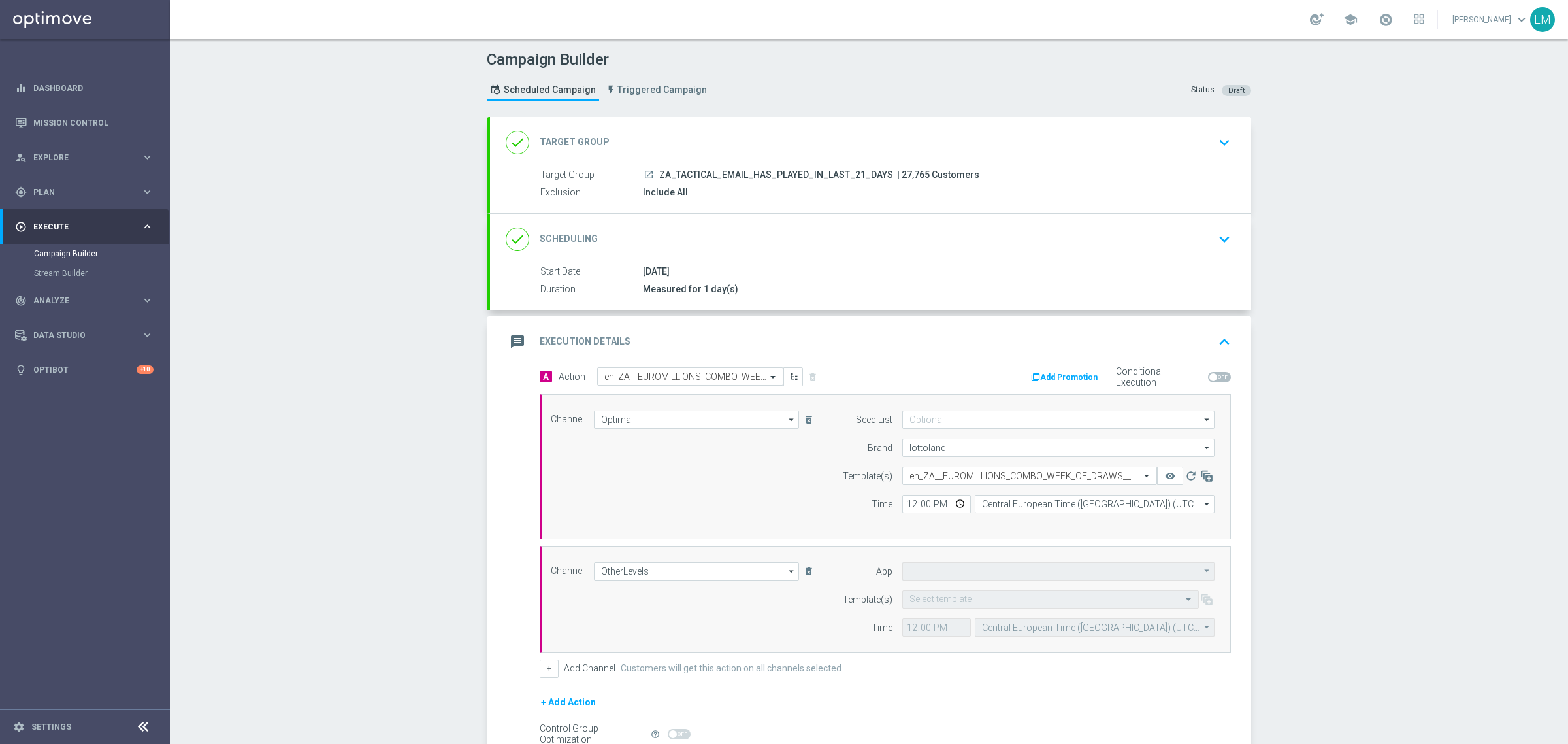
type input "Default App"
click at [944, 625] on input "12:00" at bounding box center [937, 627] width 69 height 18
click at [951, 639] on div "Channel OtherLevels OtherLevels arrow_drop_down Drag here to set row groups Dra…" at bounding box center [885, 599] width 692 height 107
click at [950, 634] on input "12:00" at bounding box center [937, 627] width 69 height 18
type input "16:00"
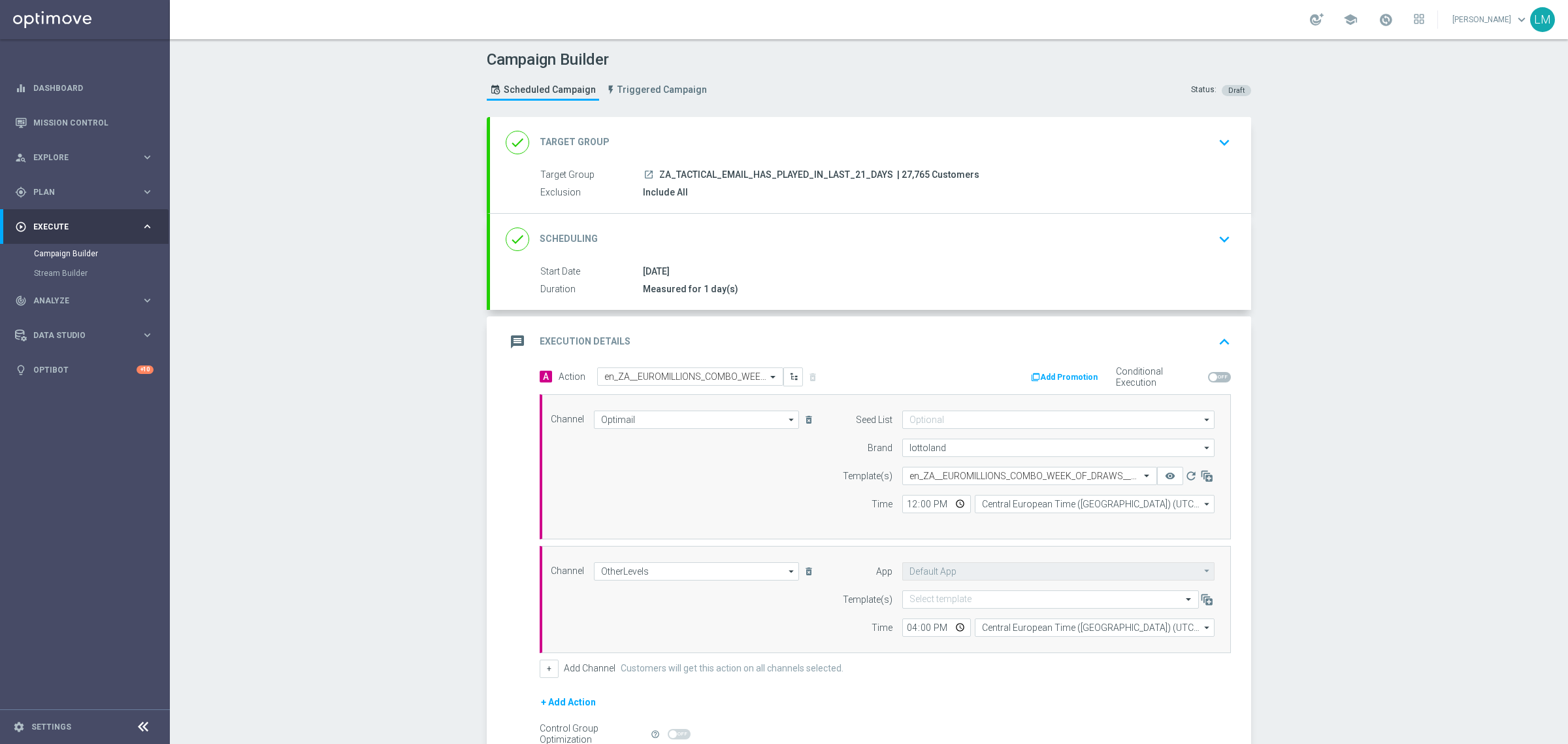
click at [815, 626] on div "Channel OtherLevels OtherLevels arrow_drop_down Drag here to set row groups Dra…" at bounding box center [883, 599] width 683 height 75
click at [972, 596] on input "text" at bounding box center [1038, 600] width 256 height 11
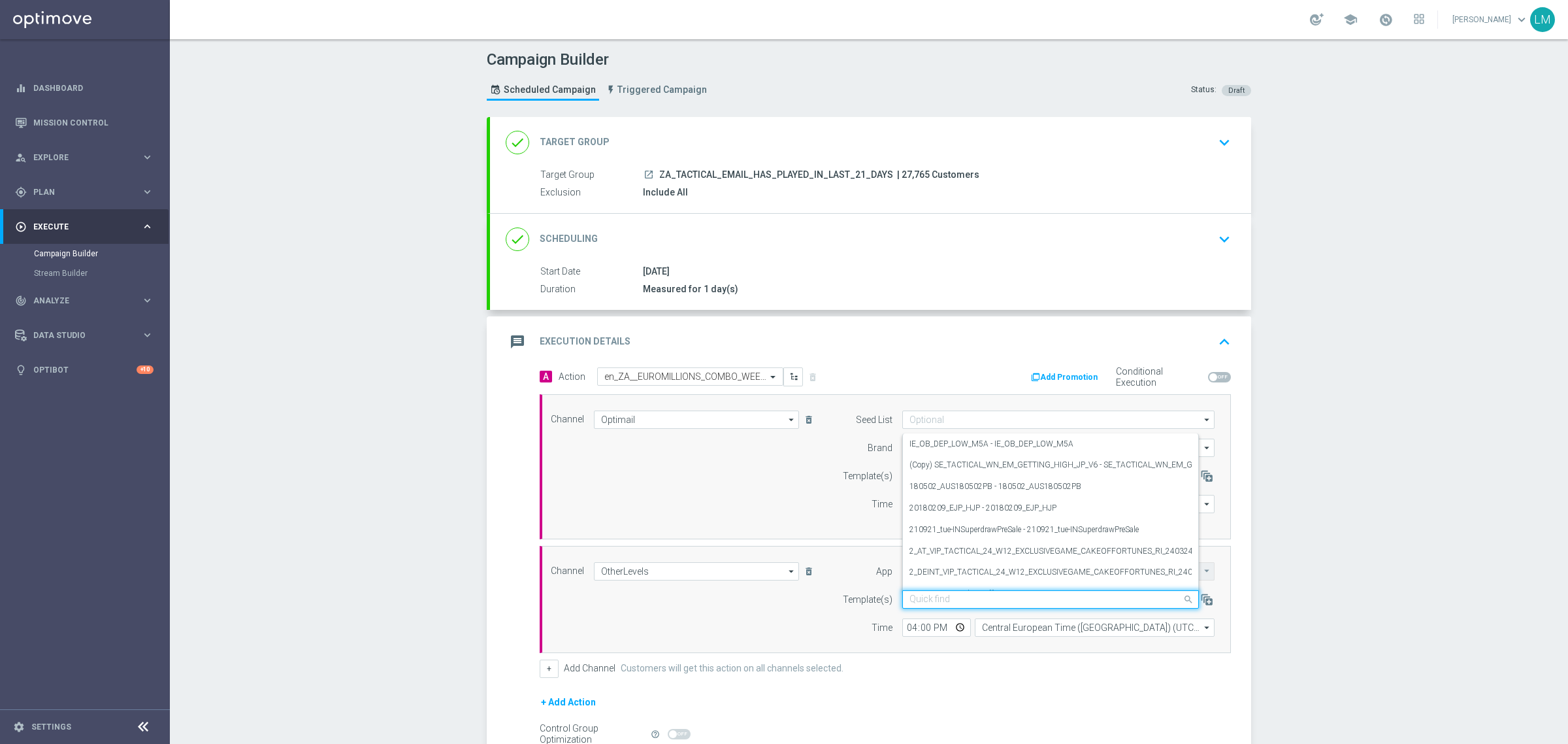
paste input "en_ZA__EUROMILLIONS_COMBO_WEEK_OF_DRAWS__EMT_ALL_RI_TAC_LT"
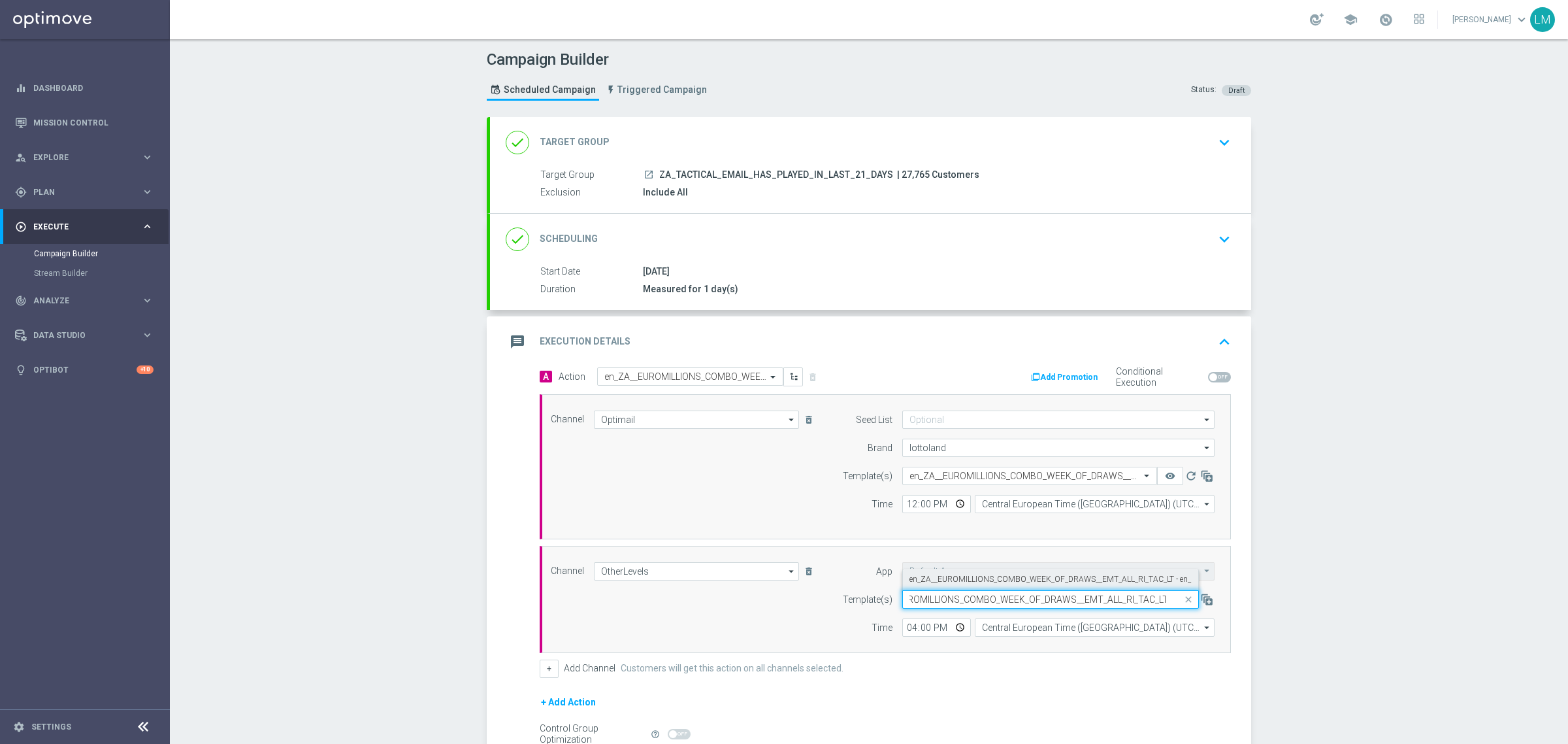
click at [972, 586] on div "en_ZA__EUROMILLIONS_COMBO_WEEK_OF_DRAWS__EMT_ALL_RI_TAC_LT - en_ZA__EUROMILLION…" at bounding box center [1050, 579] width 282 height 22
type input "en_ZA__EUROMILLIONS_COMBO_WEEK_OF_DRAWS__EMT_ALL_RI_TAC_LT"
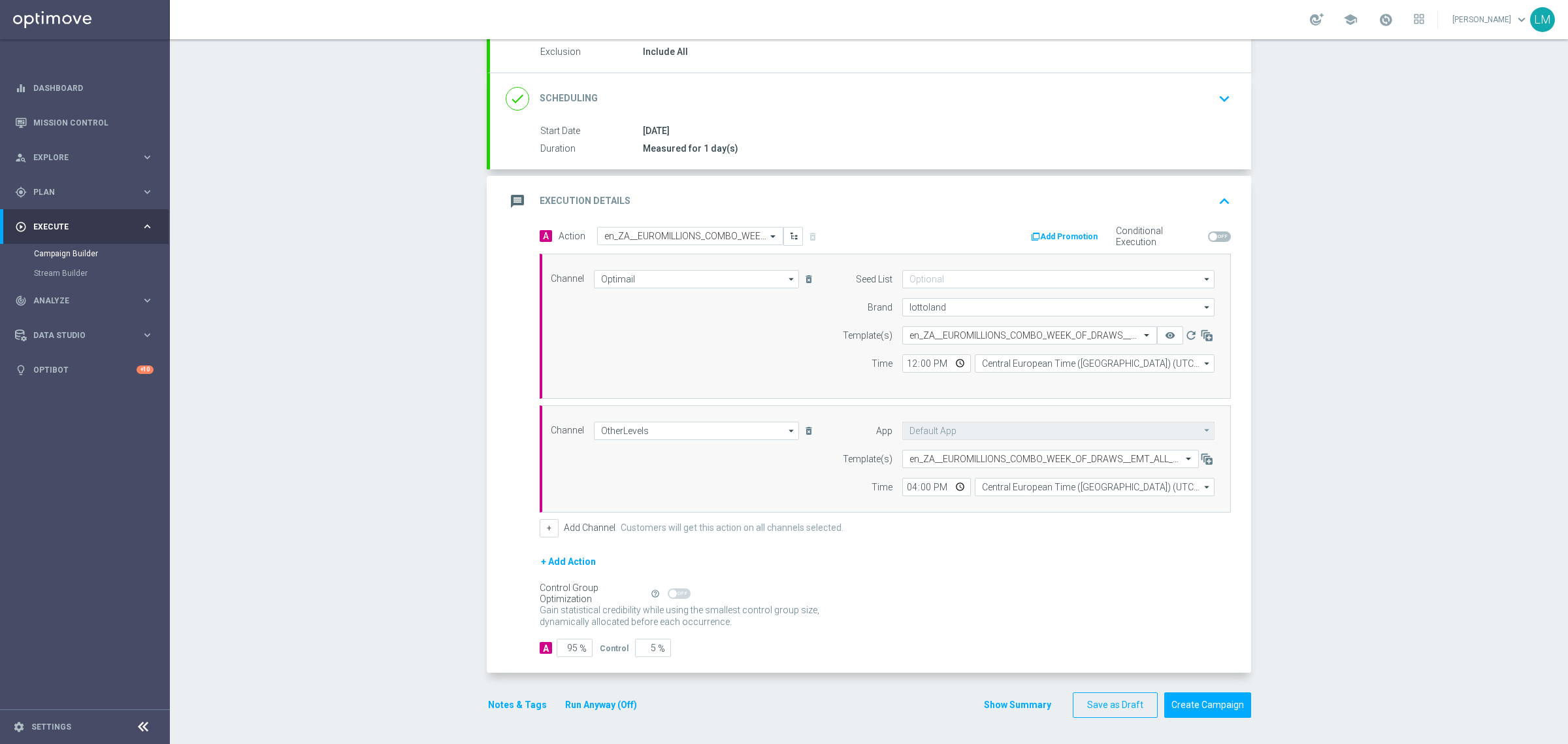
click at [400, 407] on div "Campaign Builder Scheduled Campaign Triggered Campaign Status: Draft done Targe…" at bounding box center [868, 390] width 1398 height 704
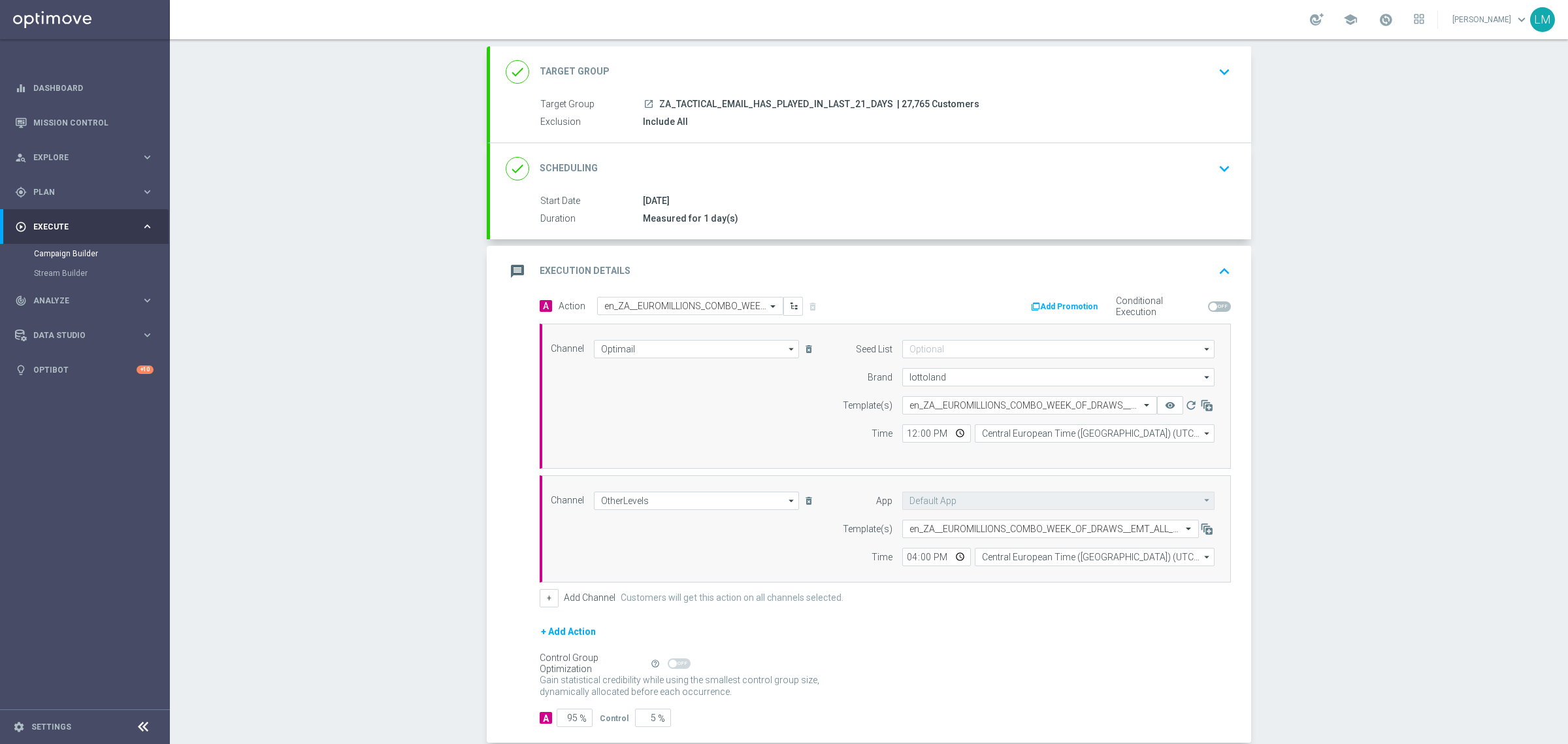
scroll to position [0, 0]
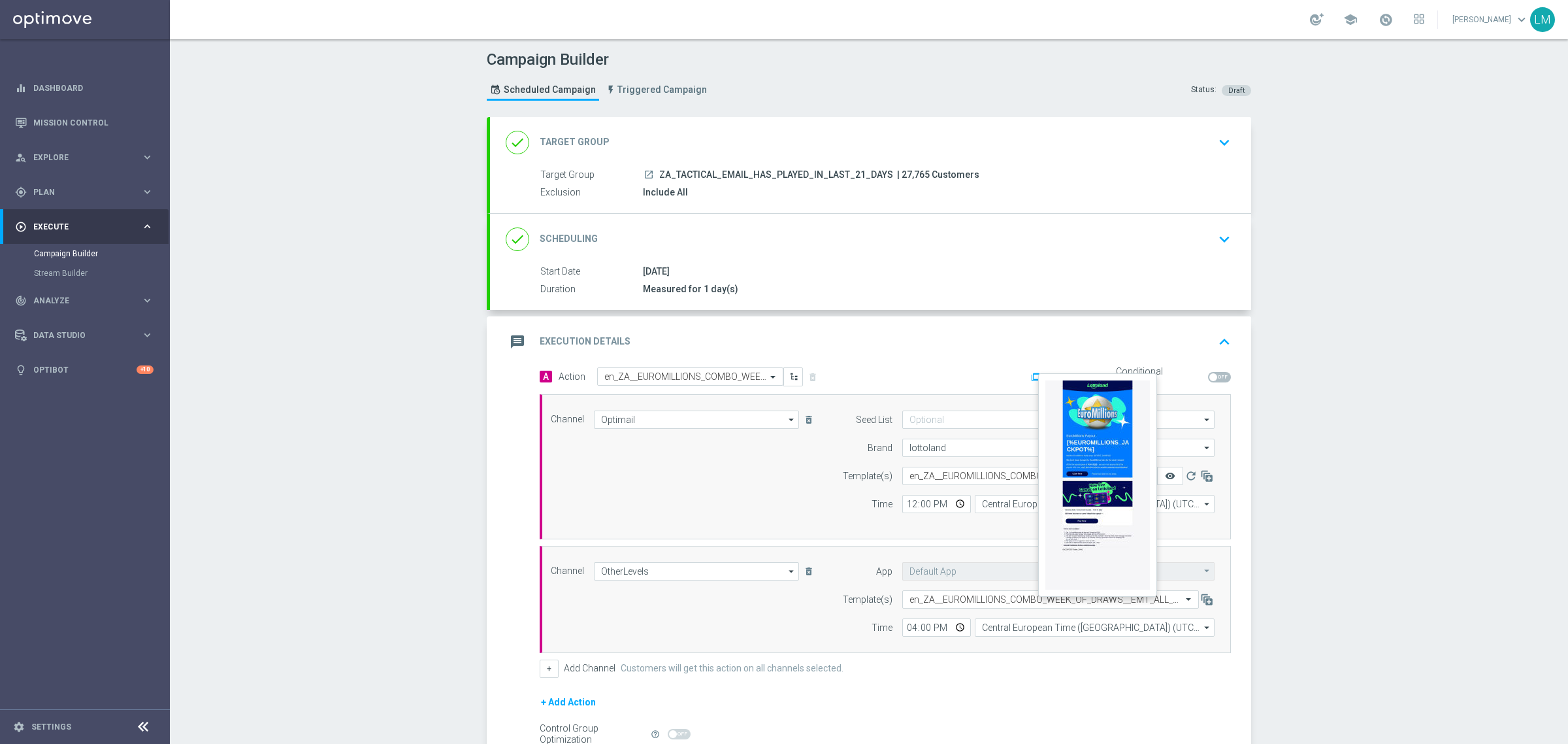
click at [1168, 475] on icon "remove_red_eye" at bounding box center [1170, 476] width 11 height 11
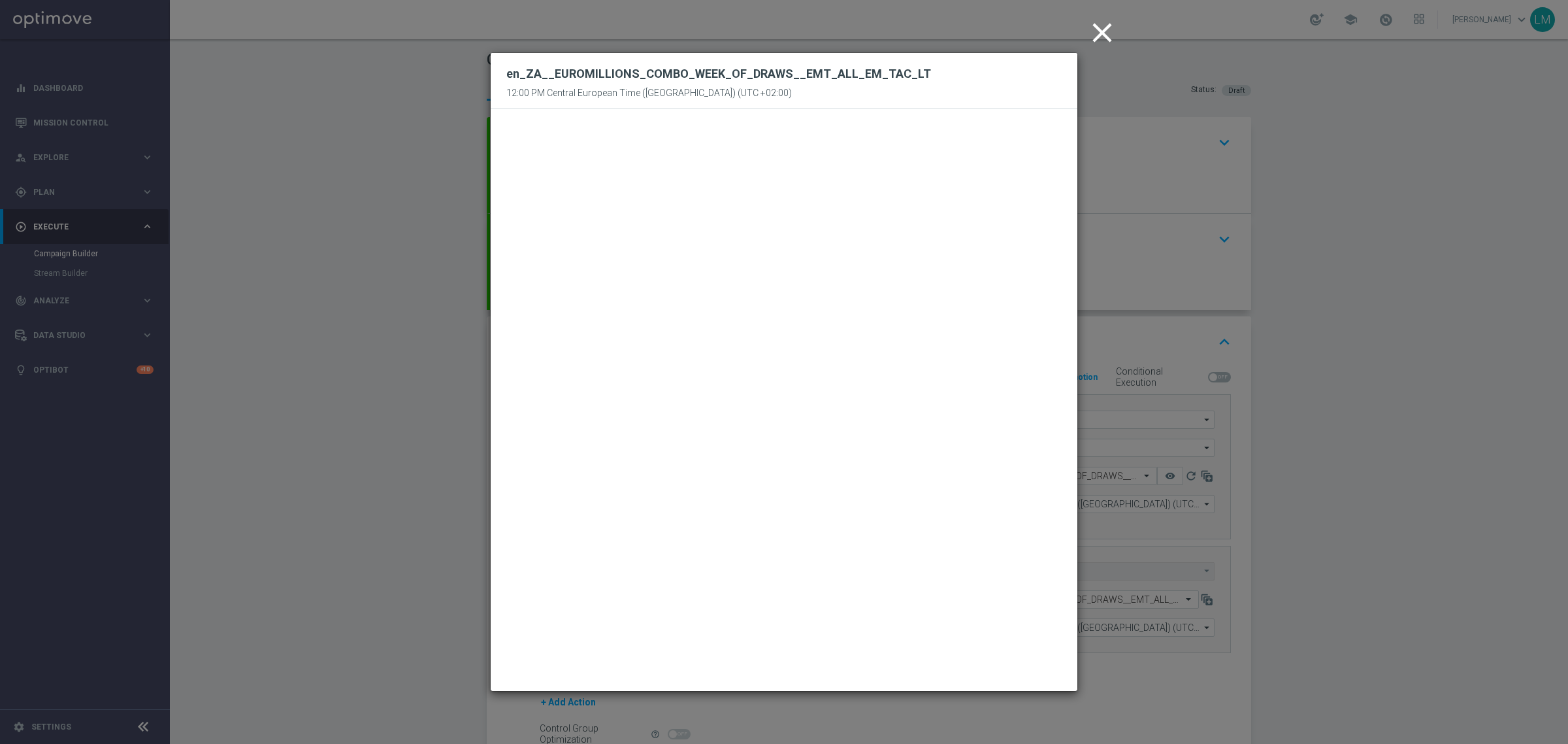
click at [1103, 39] on icon "close" at bounding box center [1102, 32] width 32 height 32
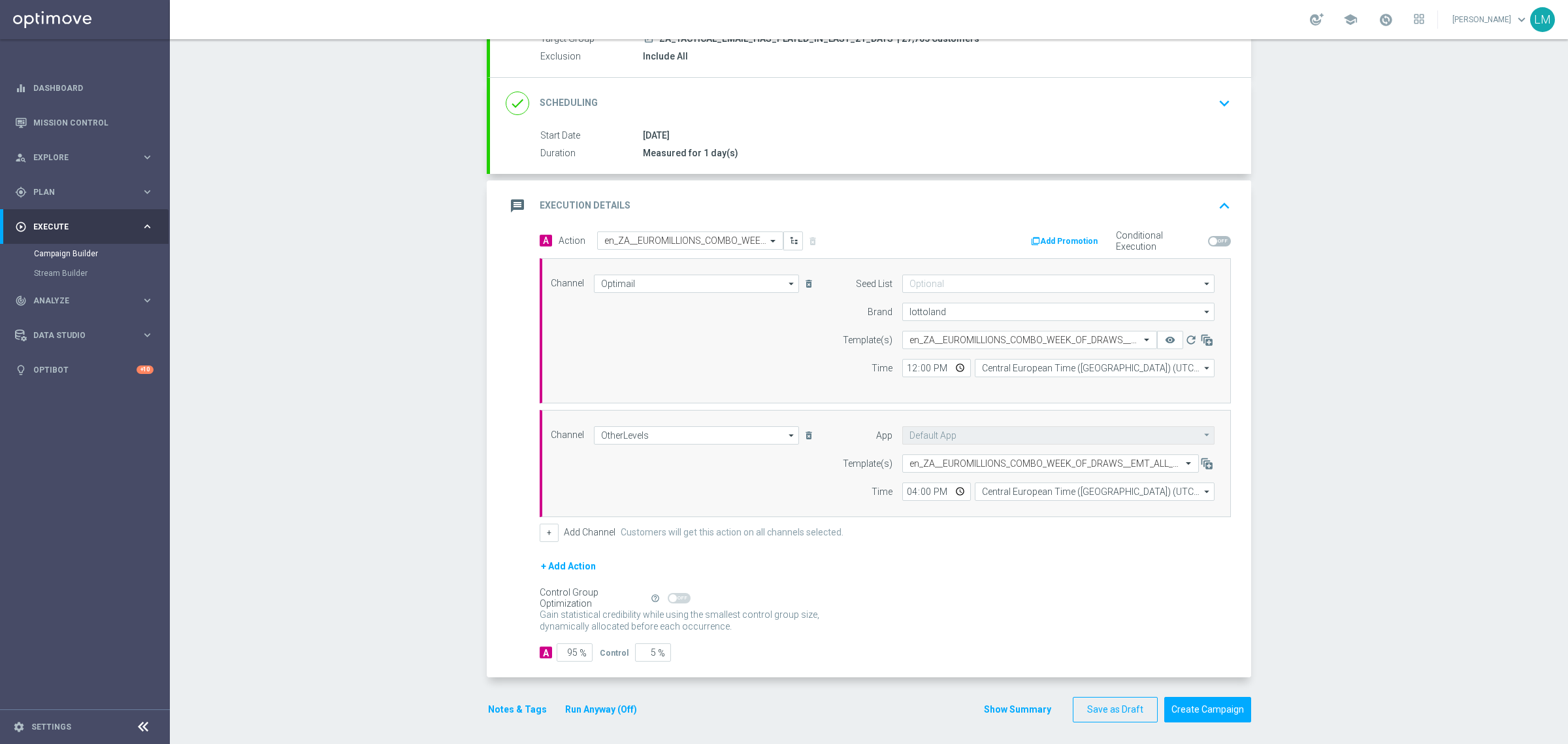
scroll to position [142, 0]
click at [1223, 703] on button "Create Campaign" at bounding box center [1207, 704] width 87 height 25
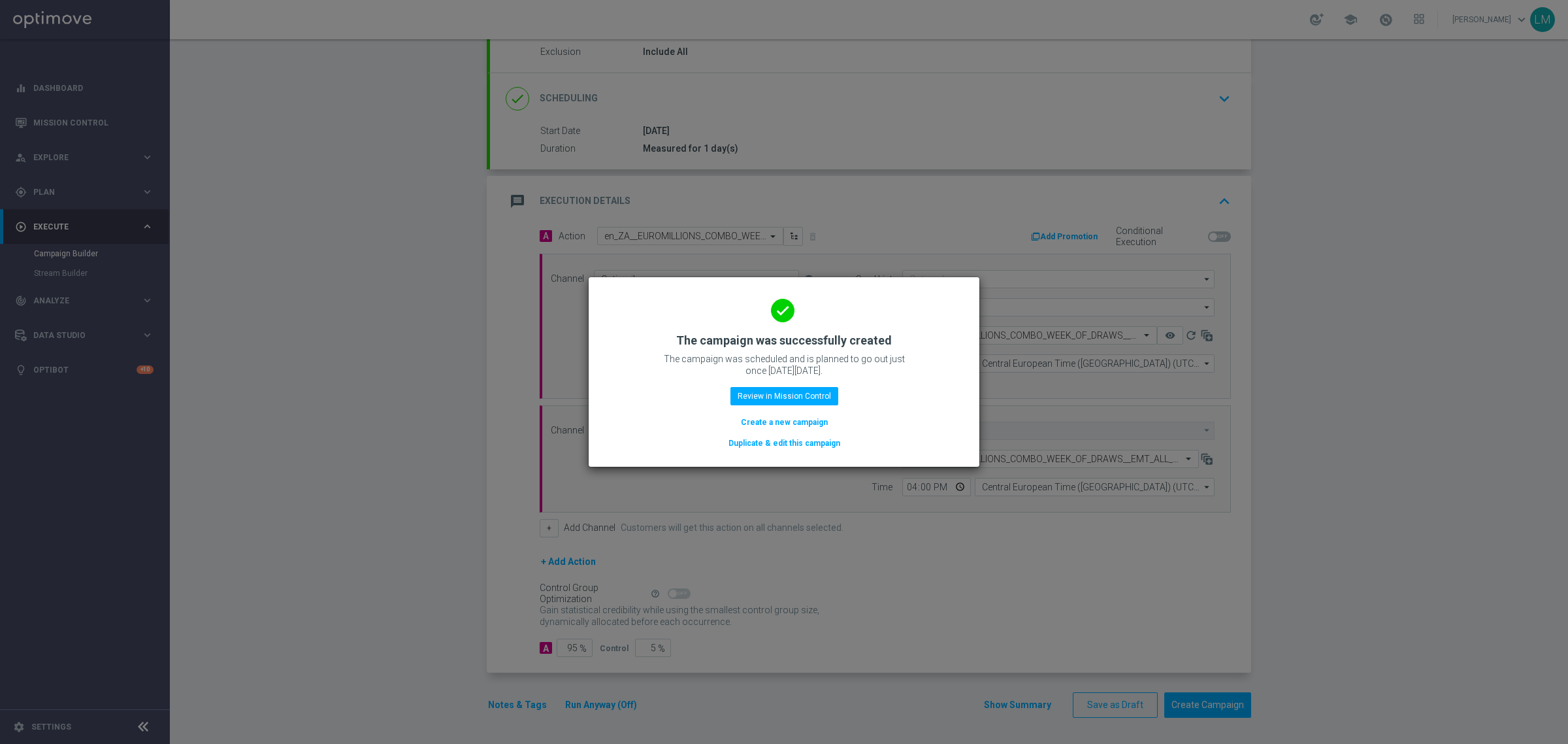
click at [812, 418] on button "Create a new campaign" at bounding box center [784, 422] width 89 height 14
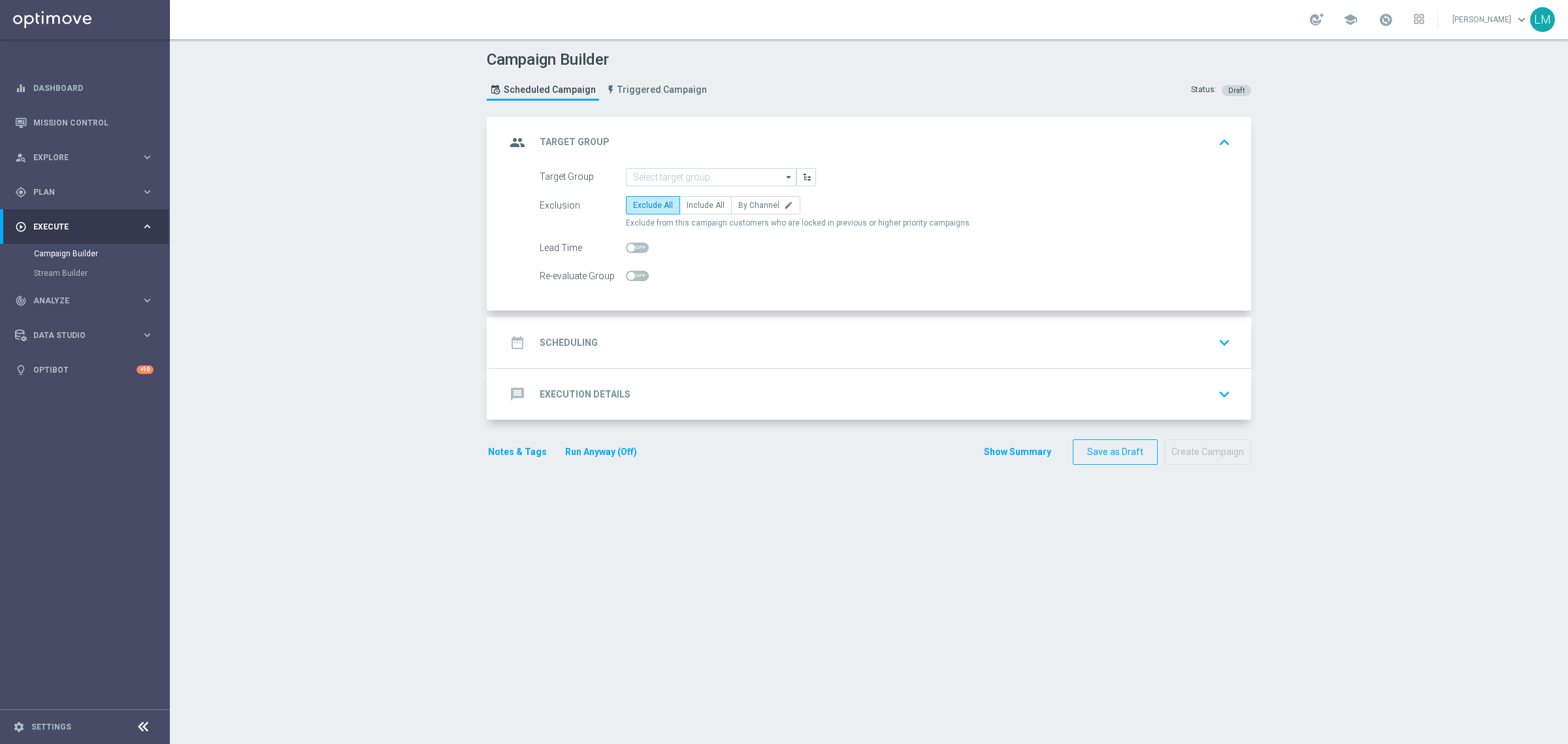
click at [876, 82] on div "Campaign Builder Scheduled Campaign Triggered Campaign Status: Draft" at bounding box center [868, 77] width 784 height 60
click at [96, 122] on link "Mission Control" at bounding box center [93, 123] width 120 height 34
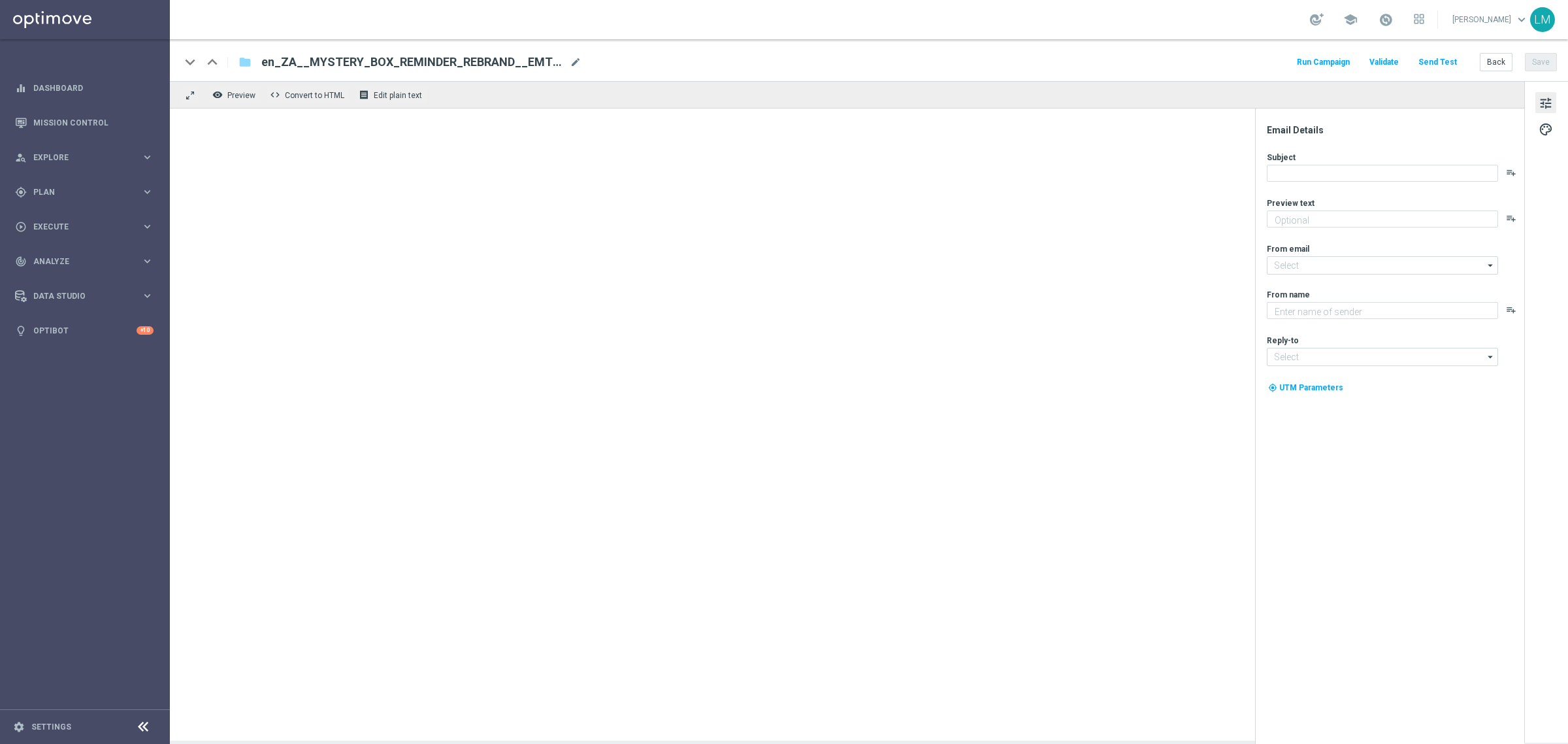
type textarea "Find out before this expires!"
type input "[EMAIL_ADDRESS][DOMAIN_NAME]"
type textarea "Lottoland"
type input "support@lottoland.co.za"
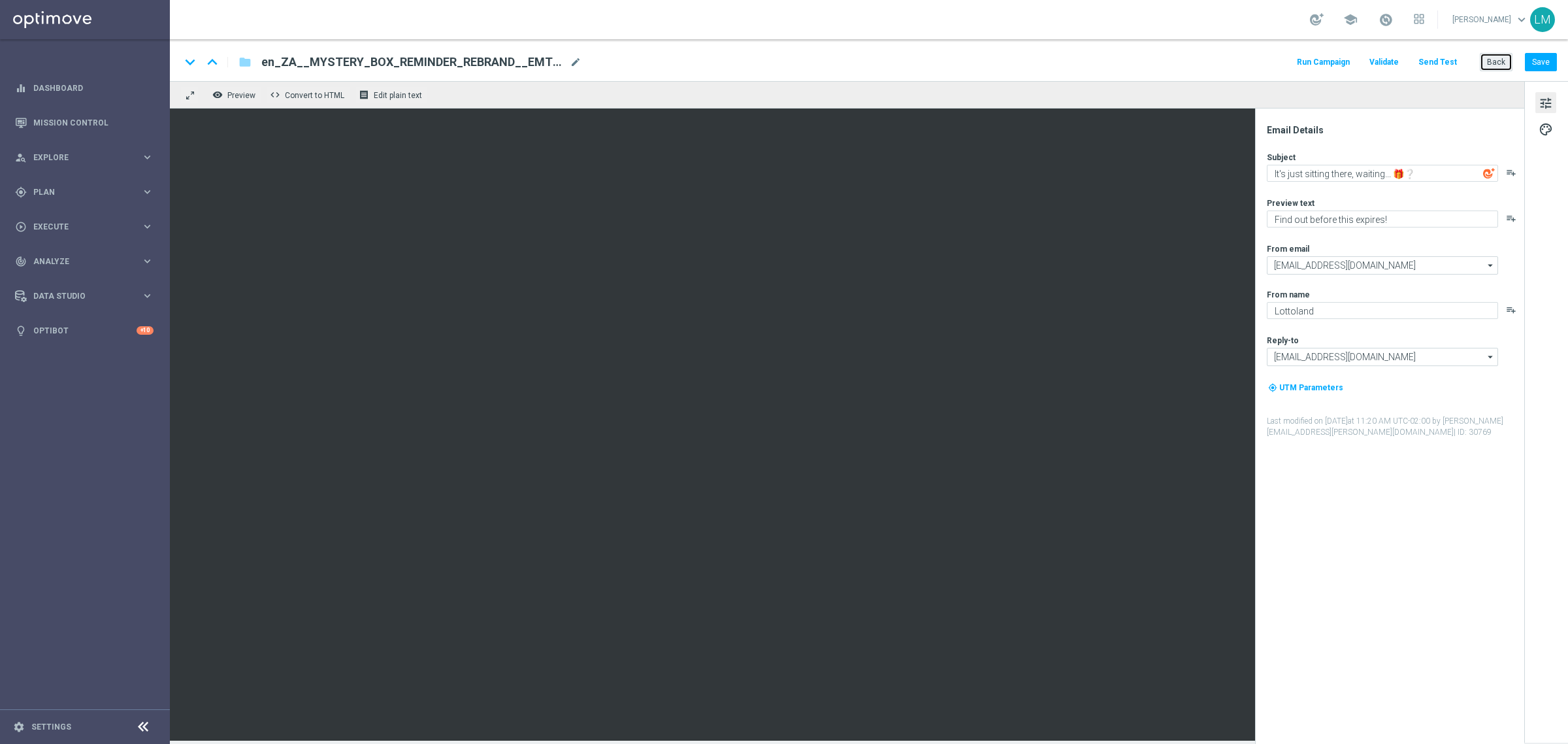
click at [1505, 70] on button "Back" at bounding box center [1496, 62] width 32 height 18
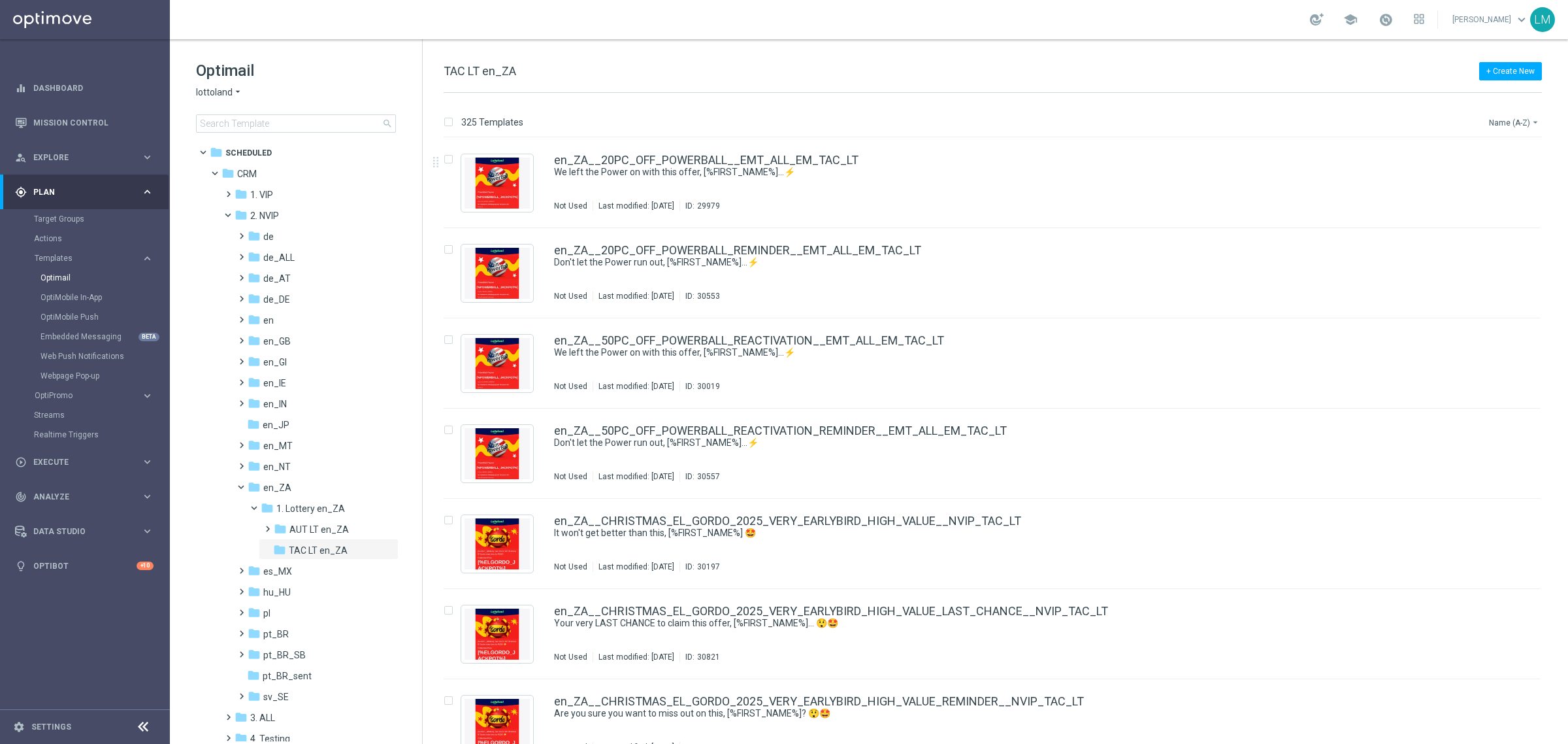
click at [1516, 128] on button "Name (A-Z) arrow_drop_down" at bounding box center [1515, 122] width 54 height 15
click at [1491, 188] on div "Date Modified (Newest)" at bounding box center [1490, 181] width 105 height 18
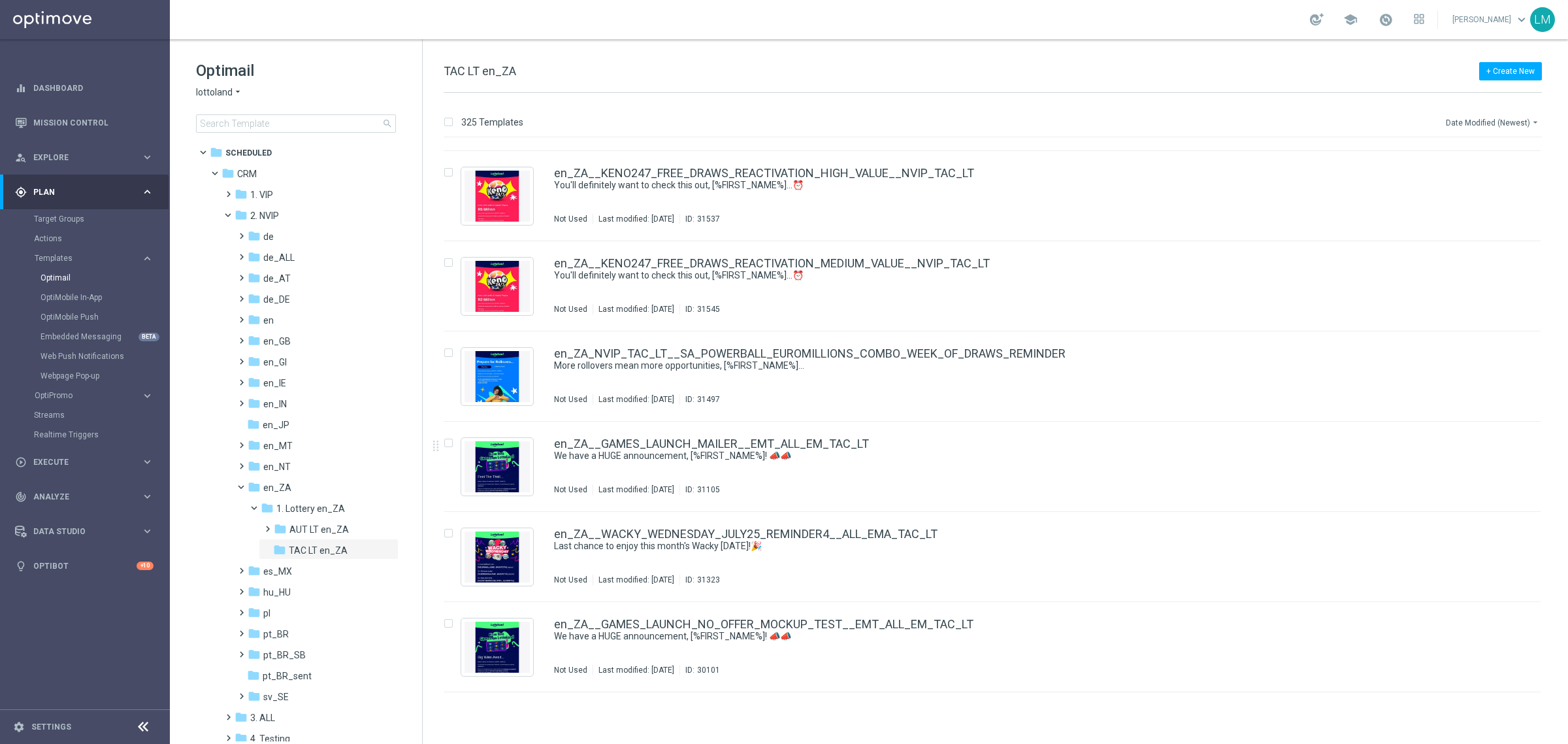
scroll to position [878, 0]
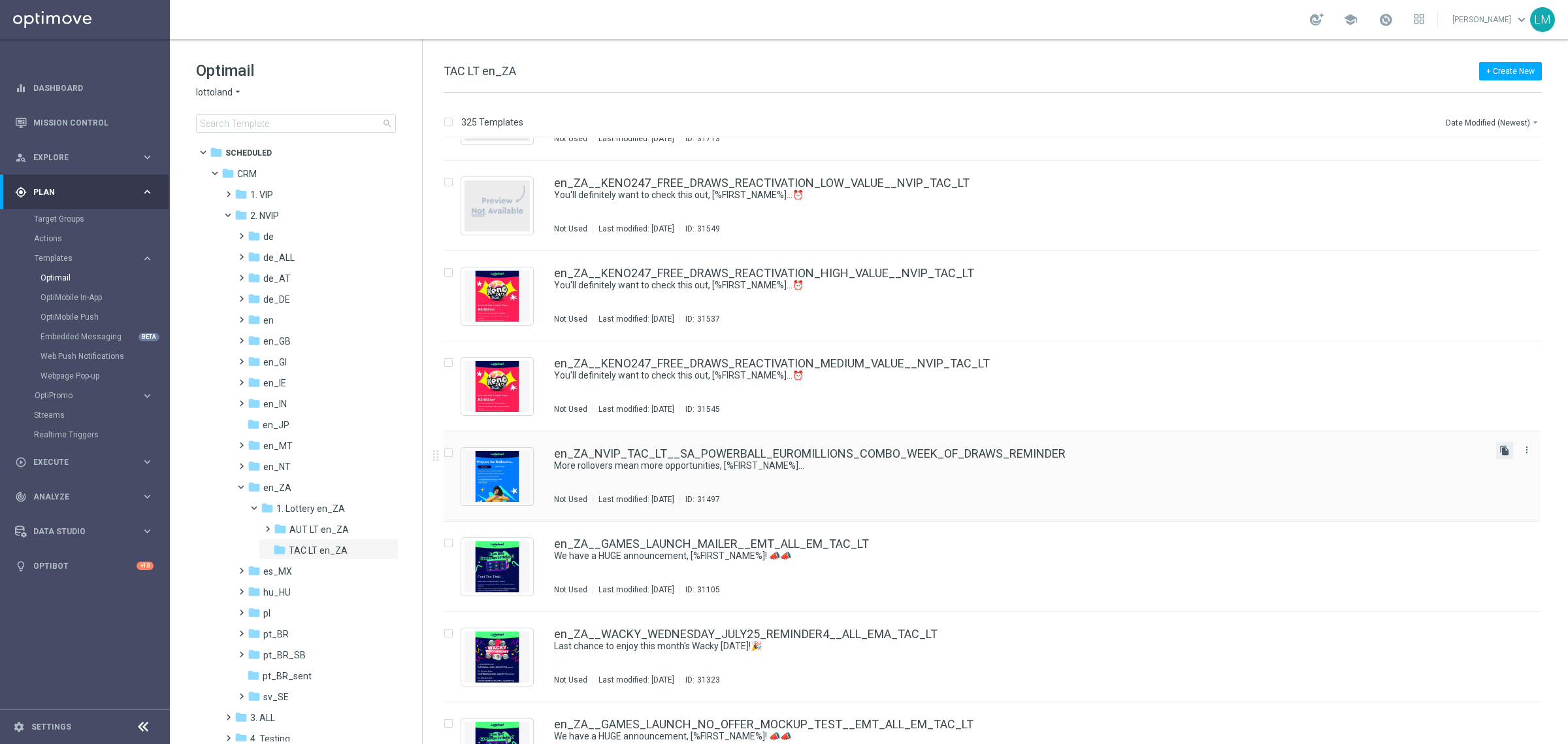
click at [1502, 448] on icon "file_copy" at bounding box center [1505, 450] width 11 height 11
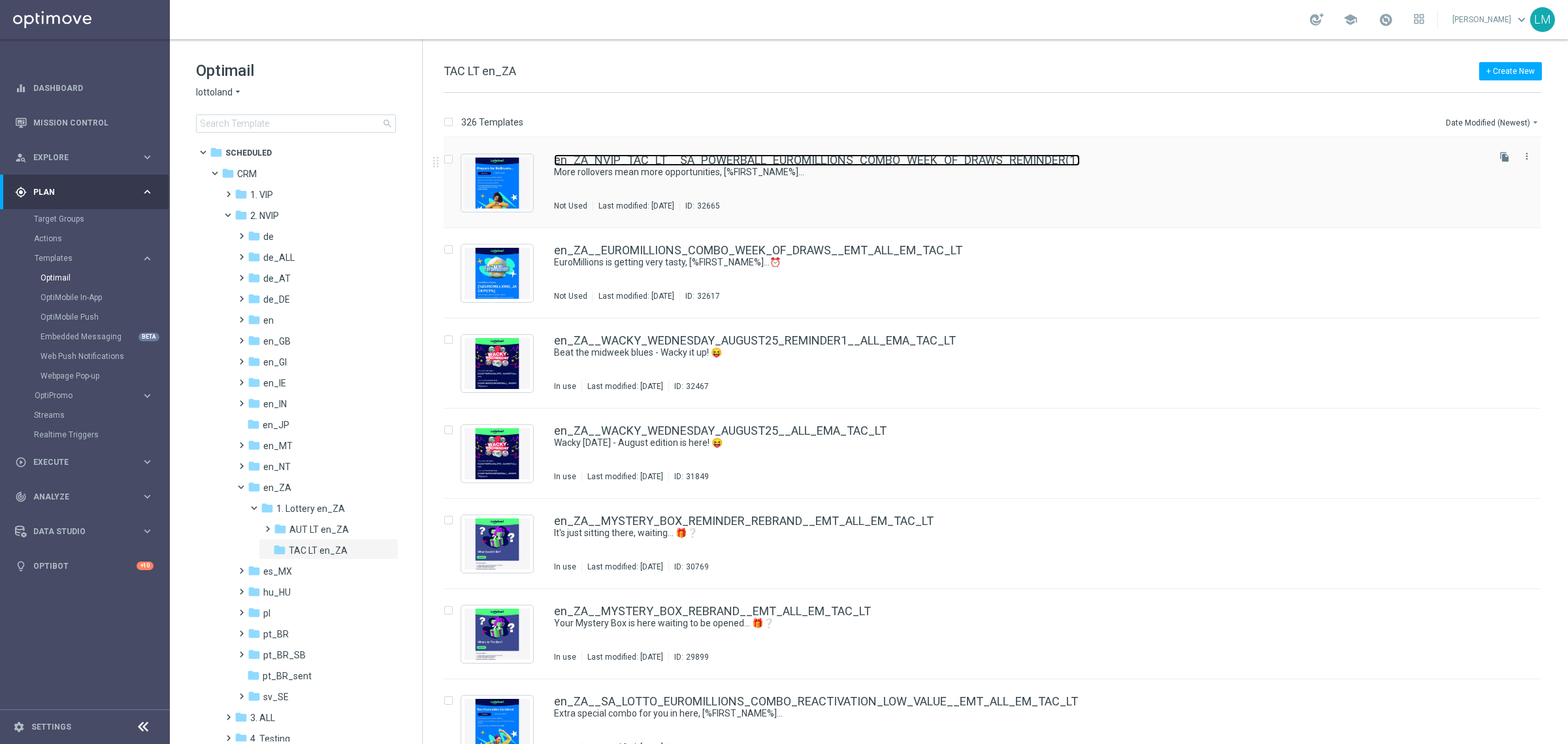
click at [706, 163] on link "en_ZA_NVIP_TAC_LT__SA_POWERBALL_EUROMILLIONS_COMBO_WEEK_OF_DRAWS_REMINDER(1)" at bounding box center [816, 160] width 526 height 12
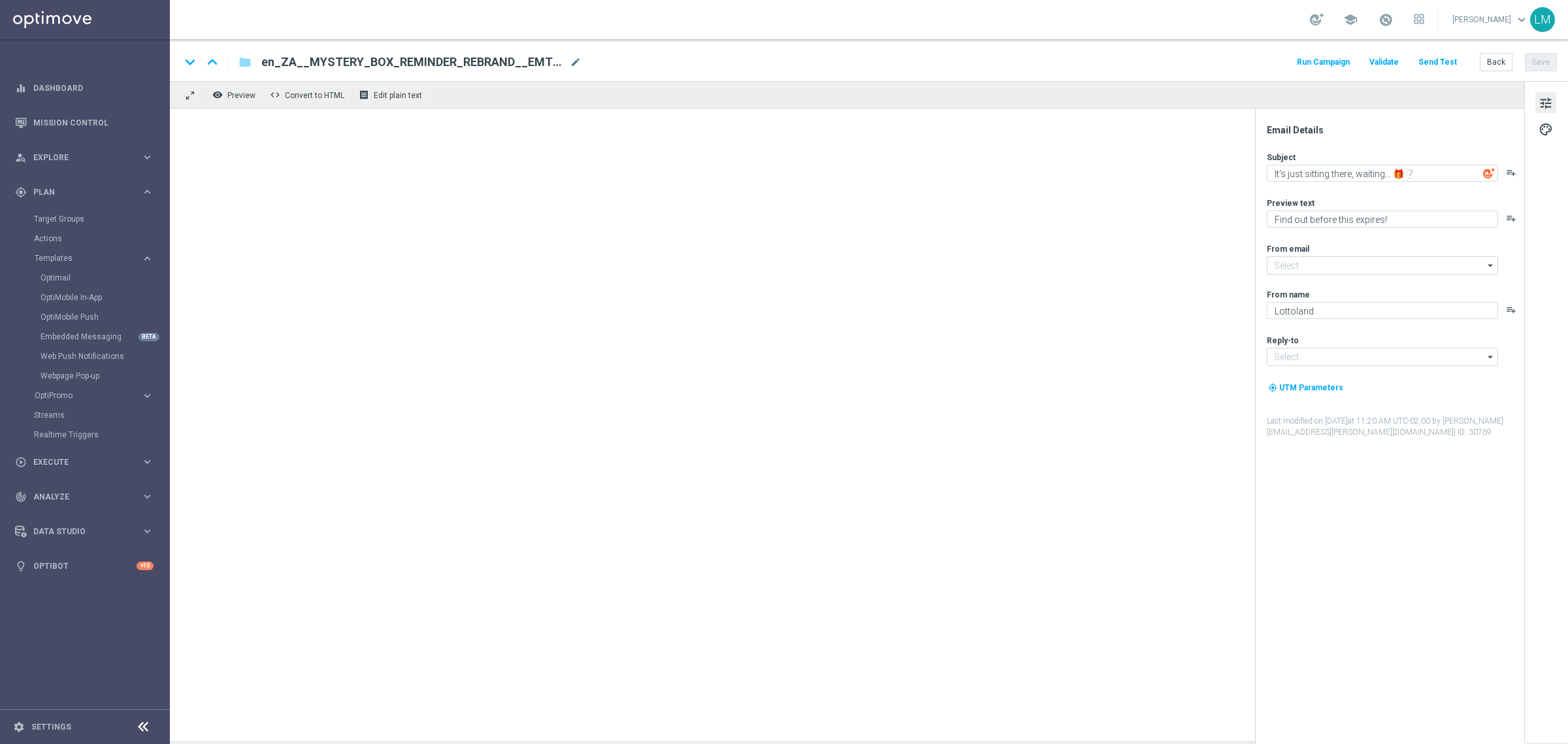
type input "mail@crm.lottoland.com"
type input "support@lottoland.co.za"
type textarea "More rollovers mean more opportunities, [%FIRST_NAME%]..."
type textarea "Don't miss any of these!"
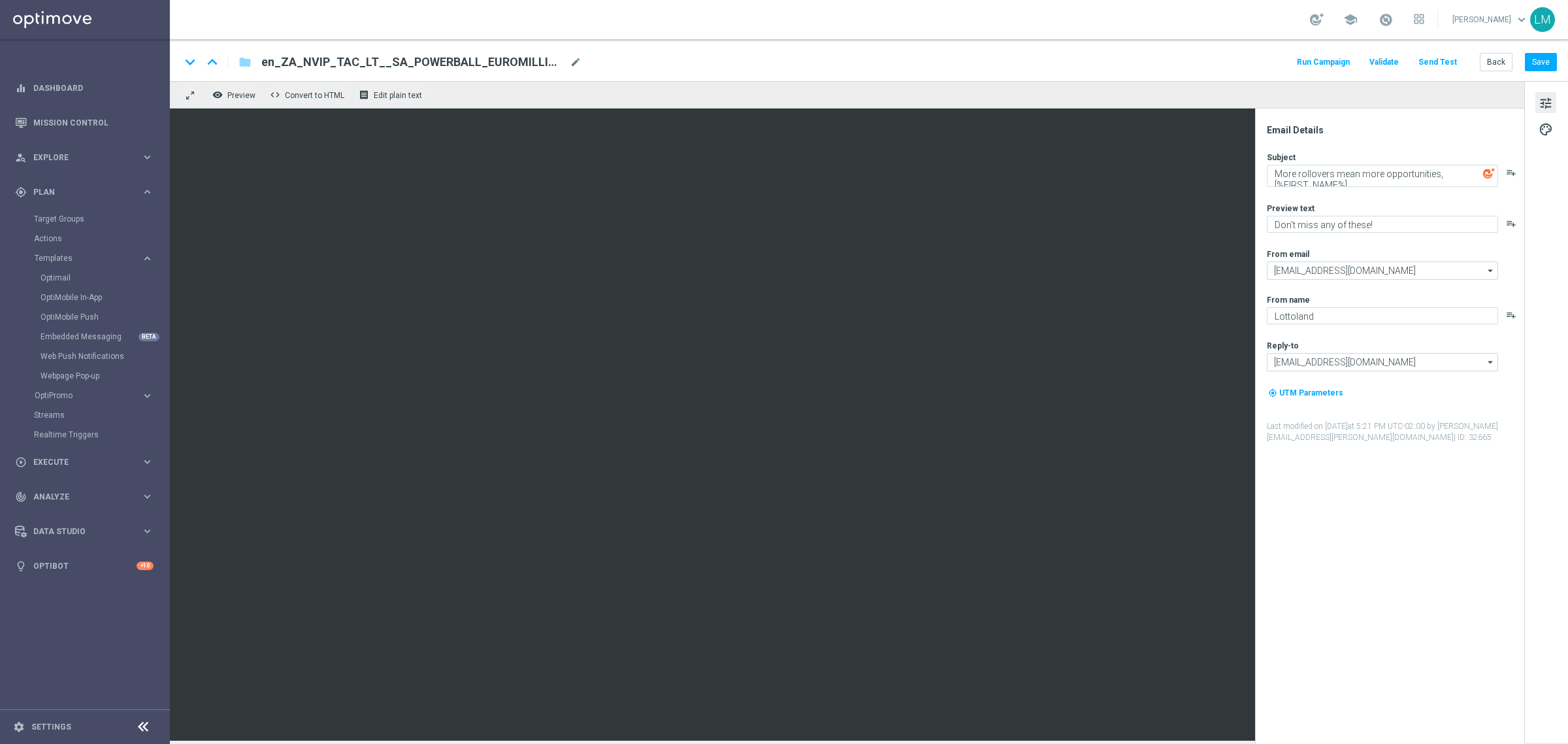
click at [566, 64] on div "en_ZA_NVIP_TAC_LT__SA_POWERBALL_EUROMILLIONS_COMBO_WEEK_OF_DRAWS_REMINDER(1) mo…" at bounding box center [421, 61] width 320 height 17
paste input "_RUGBY_INT_SOUTH_AFRICA_VS_AUSTRALIA_LOTTO_COMBO__EMT_ALL_EM_TAC_LT"
click at [541, 68] on input "en_ZA__RUGBY_INT_SOUTH_AFRICA_VS_AUSTRALIA_LOTTO_COMBO__EMT_ALL_EM_TAC_LT" at bounding box center [423, 61] width 324 height 17
type input "en_ZA__RUGBY_INT_SOUTH_AFRICA_VS_AUSTRALIA_LOTTO_COMBO__EMT_ALL_EM_TAC_LT"
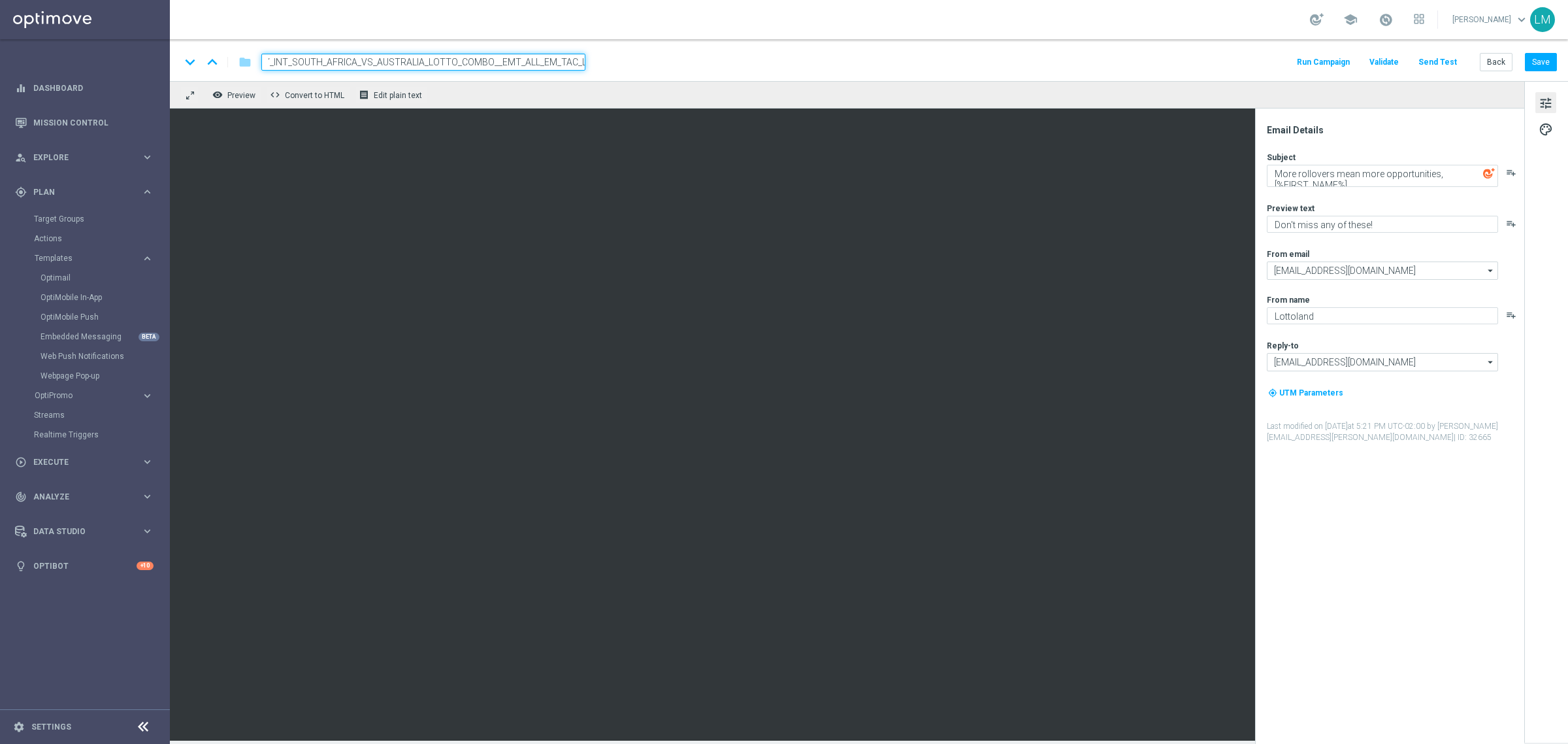
click at [527, 90] on div "remove_red_eye Preview code Convert to HTML receipt Edit plain text" at bounding box center [847, 95] width 1354 height 27
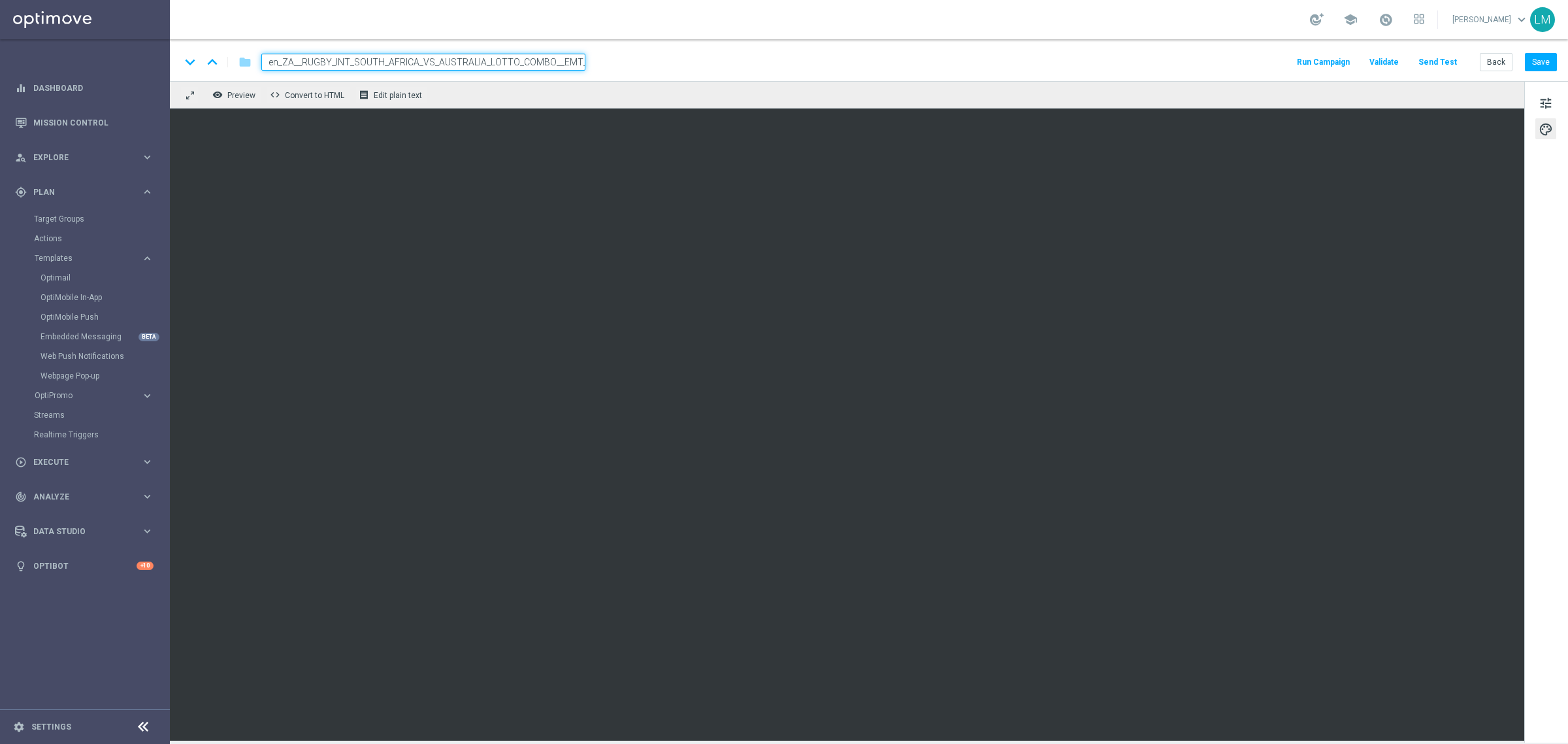
click at [507, 103] on div "remove_red_eye Preview code Convert to HTML receipt Edit plain text" at bounding box center [847, 95] width 1354 height 27
click at [511, 68] on input "en_ZA__RUGBY_INT_SOUTH_AFRICA_VS_AUSTRALIA_LOTTO_COMBO__EMT_ALL_EM_TAC_LT" at bounding box center [423, 61] width 324 height 17
click at [509, 98] on div "remove_red_eye Preview code Convert to HTML receipt Edit plain text" at bounding box center [847, 95] width 1354 height 27
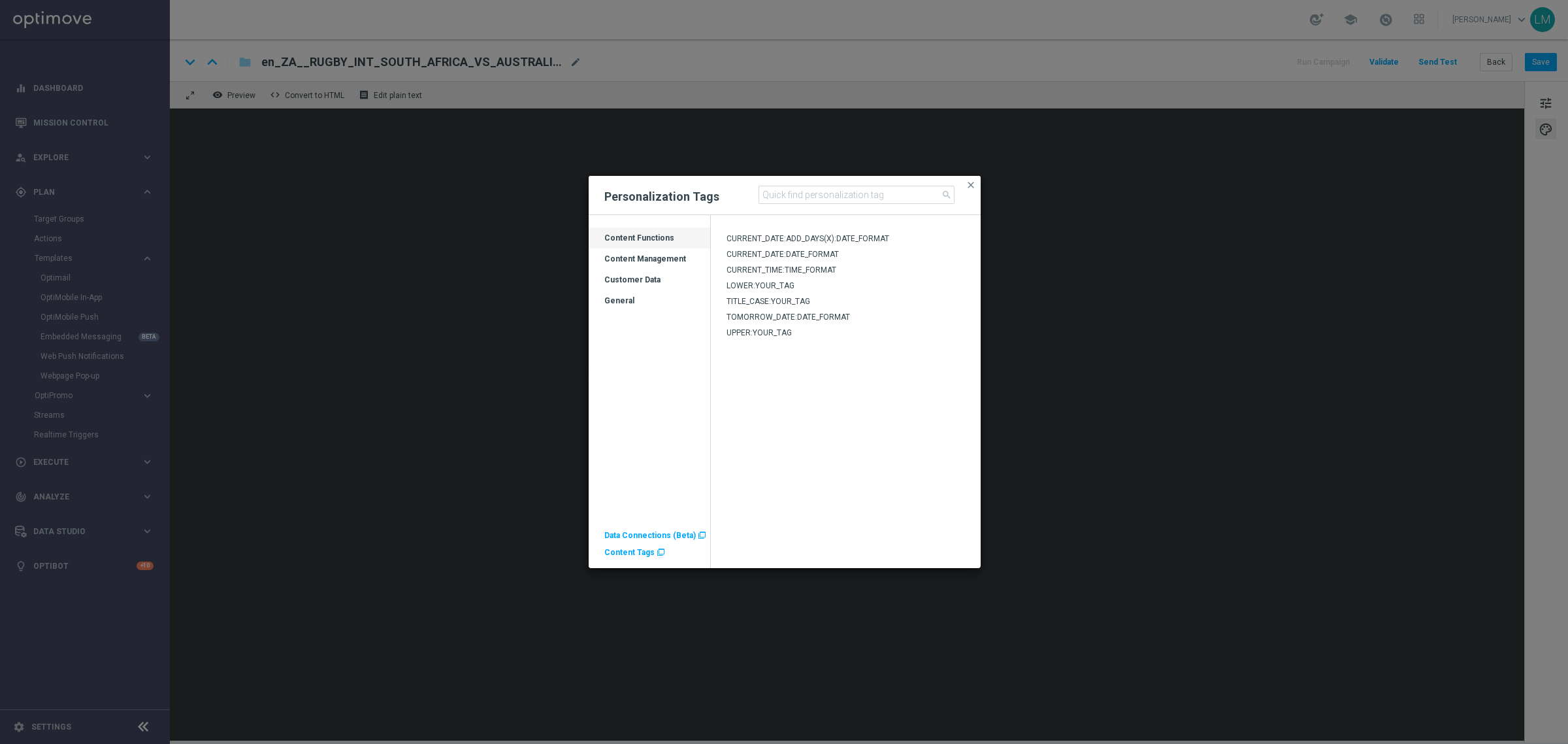
click at [647, 282] on div "Customer Data" at bounding box center [649, 284] width 122 height 21
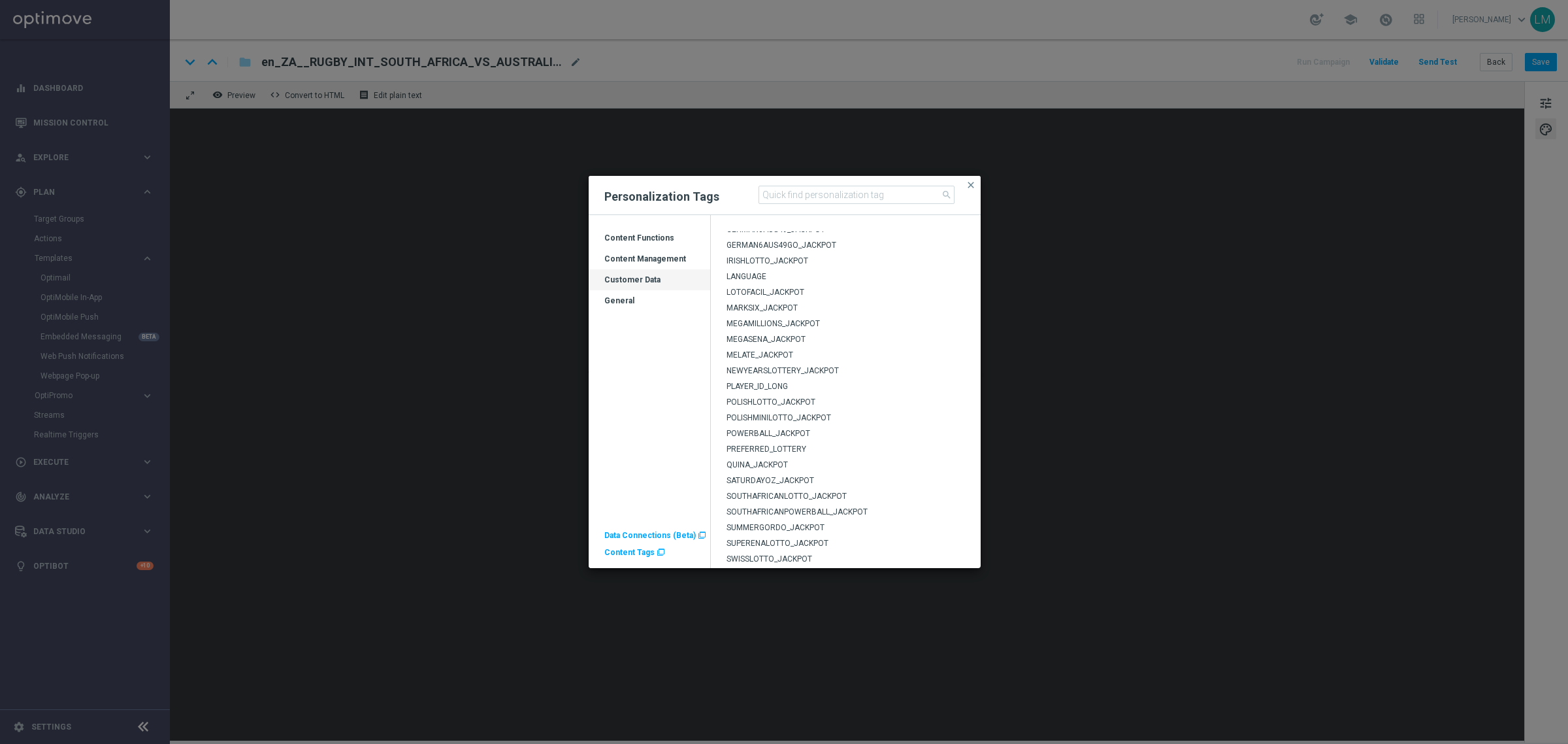
scroll to position [369, 0]
click at [814, 429] on span "SOUTHAFRICANLOTTO_JACKPOT" at bounding box center [786, 434] width 120 height 9
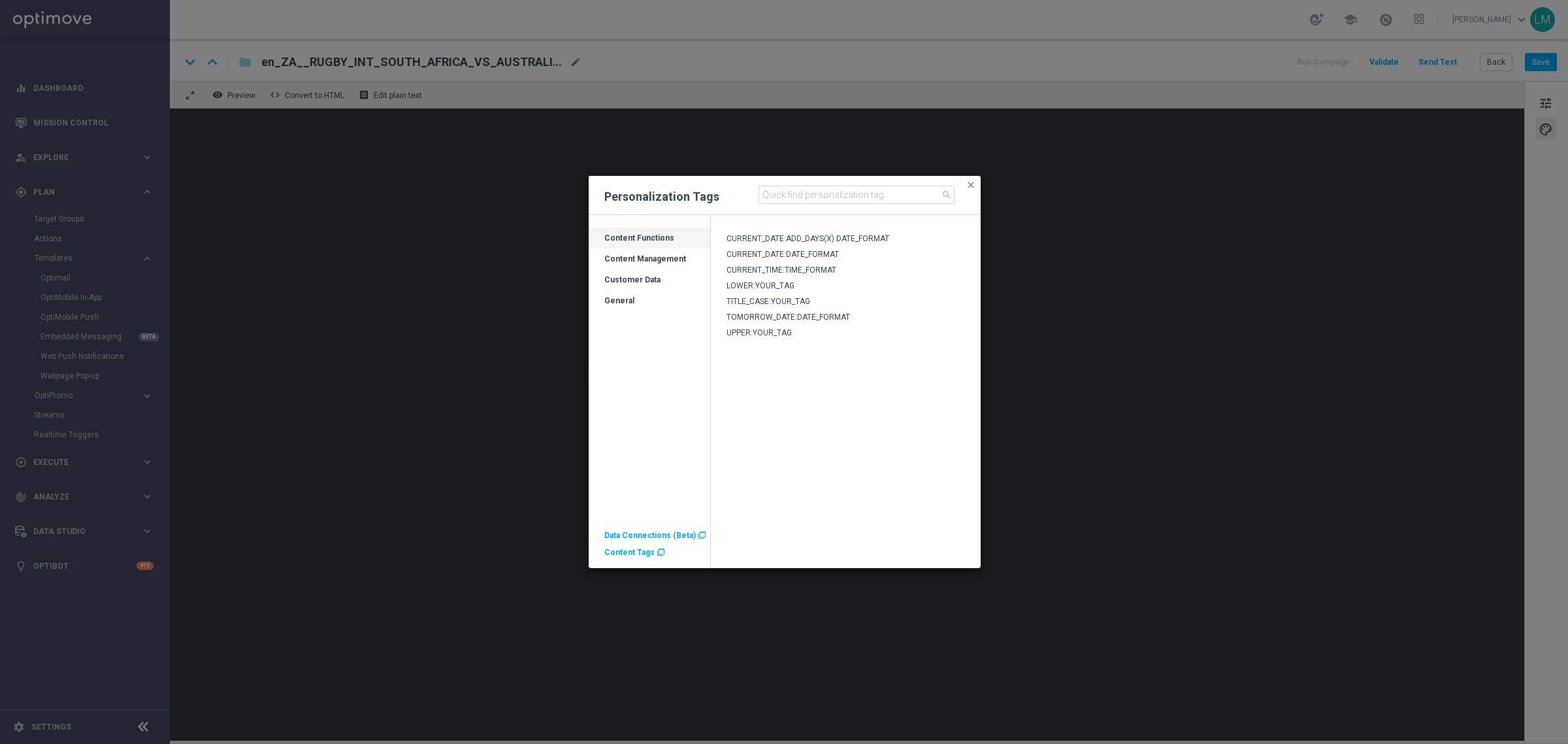
click at [650, 271] on div "Customer Data" at bounding box center [649, 280] width 122 height 21
click at [644, 255] on div "Content Management" at bounding box center [649, 263] width 122 height 21
click at [635, 281] on div "Customer Data" at bounding box center [649, 284] width 122 height 21
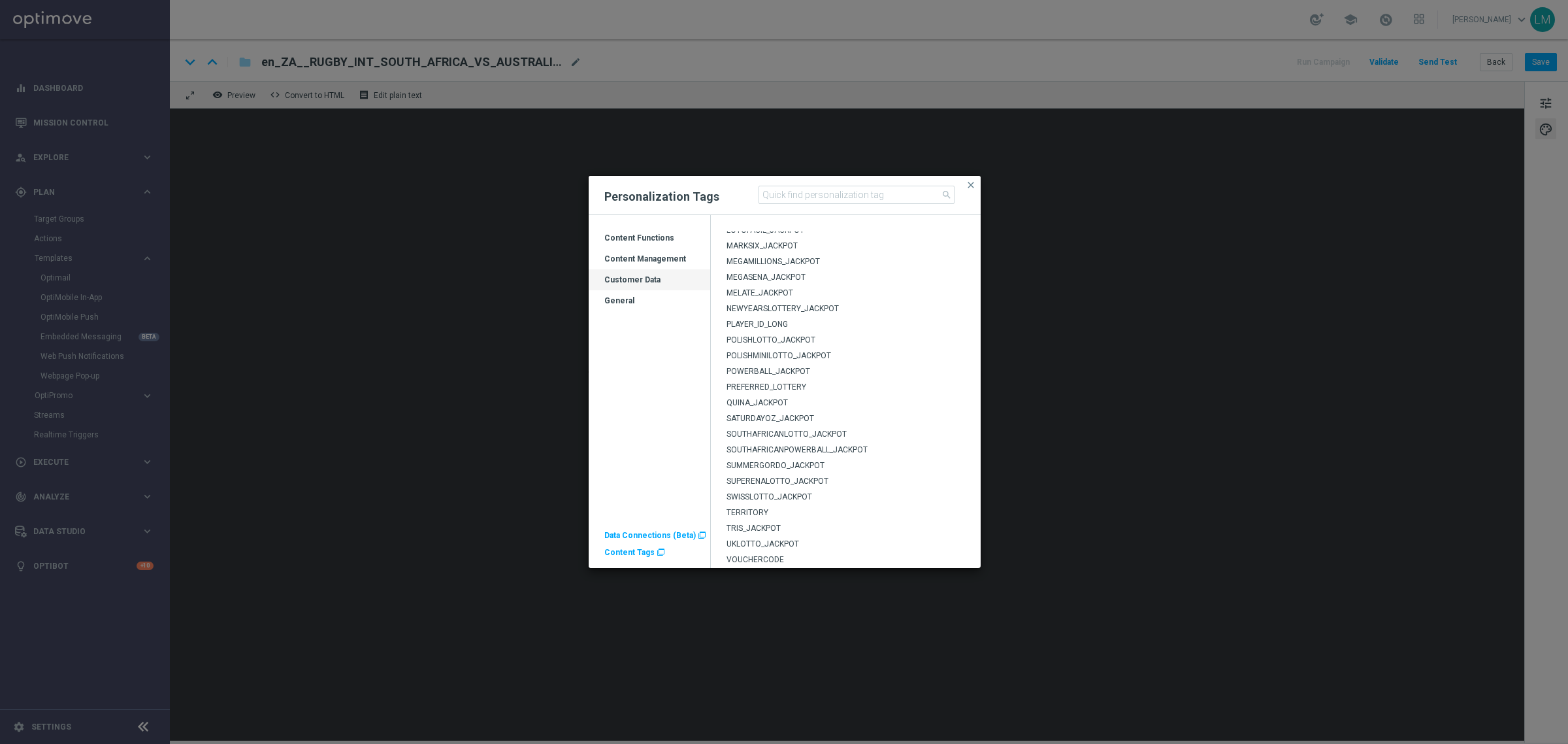
click at [801, 417] on span "SATURDAYOZ_JACKPOT" at bounding box center [770, 418] width 87 height 9
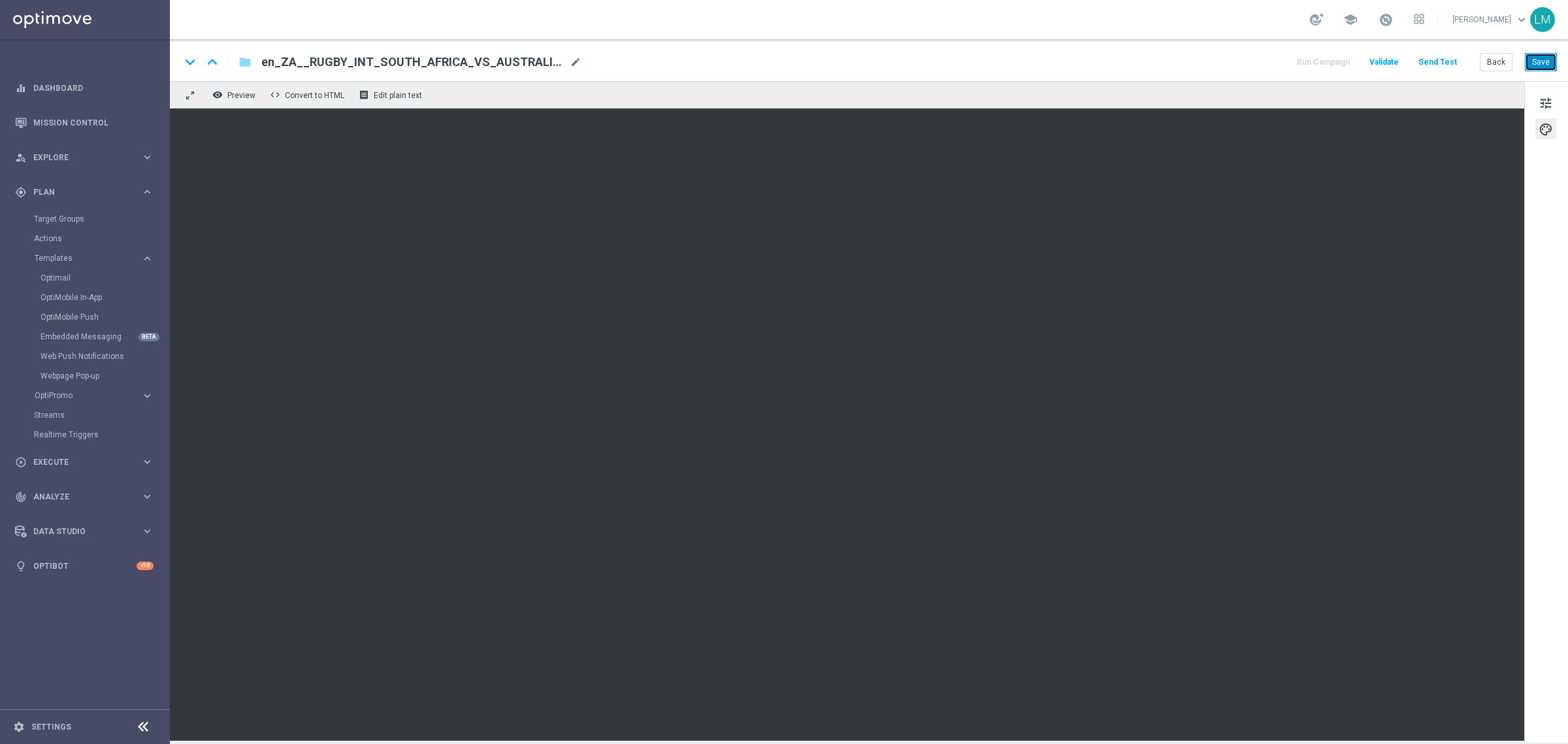
click at [1543, 68] on button "Save" at bounding box center [1541, 62] width 32 height 18
click at [235, 96] on span "Preview" at bounding box center [241, 96] width 28 height 9
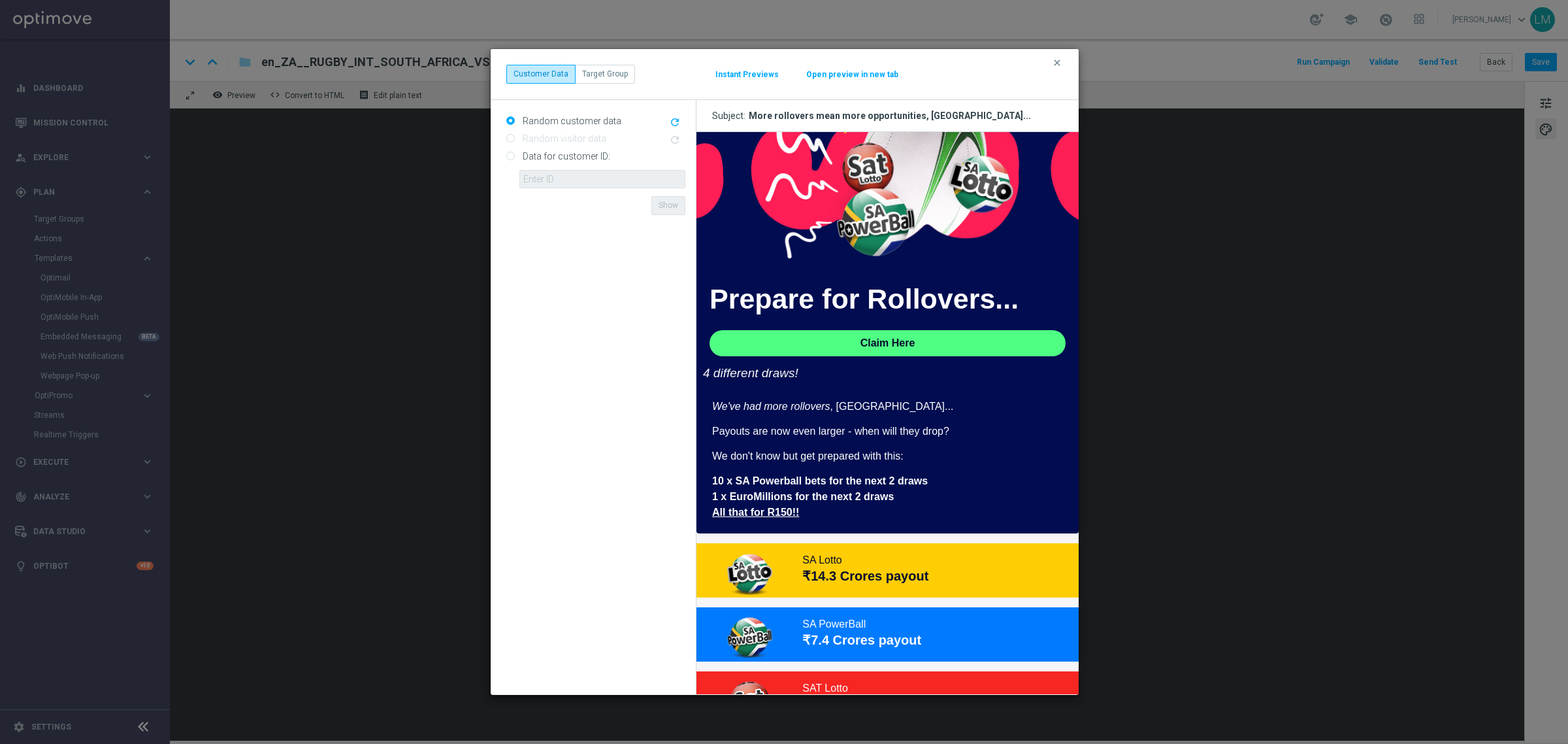
scroll to position [163, 0]
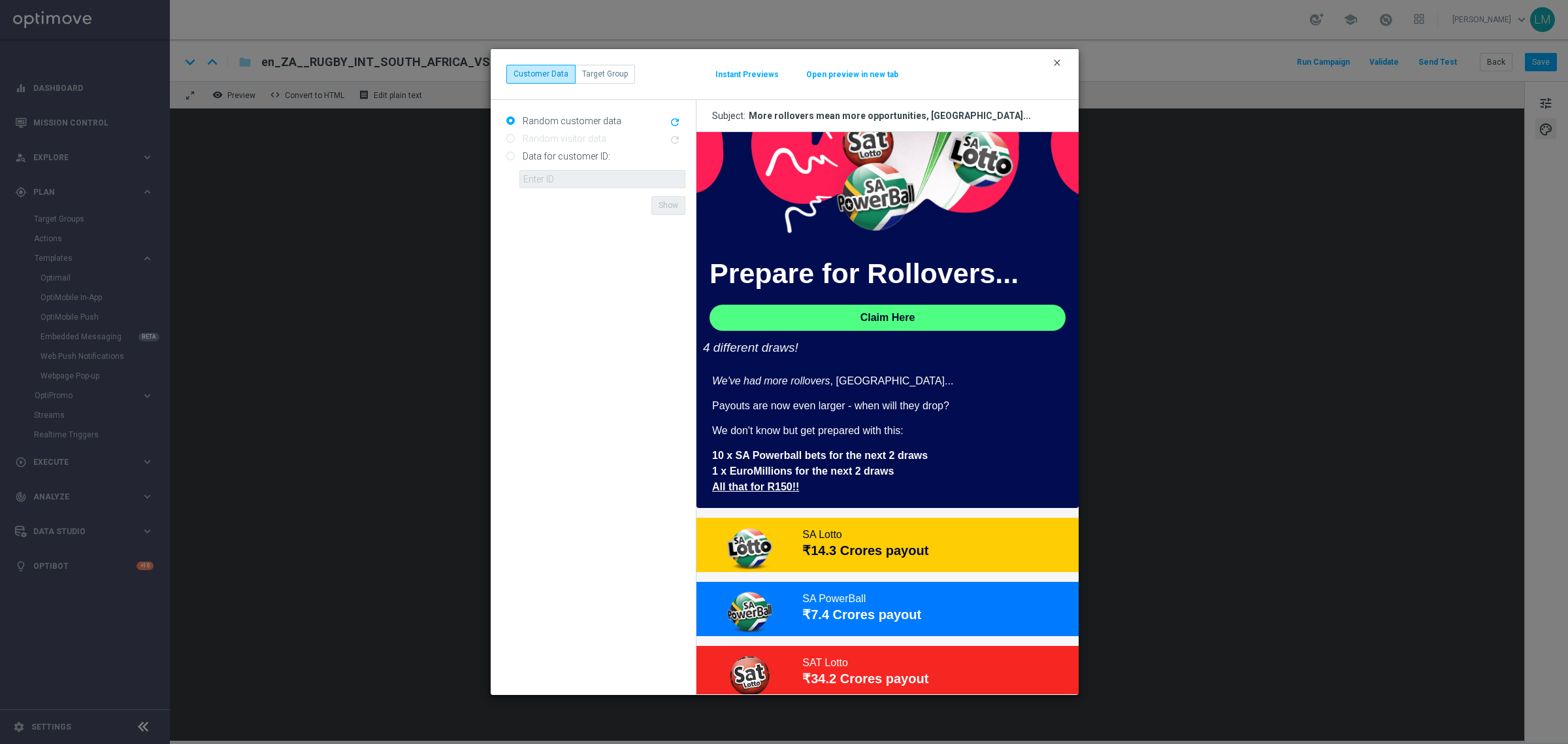
click at [1053, 64] on icon "clear" at bounding box center [1057, 63] width 11 height 11
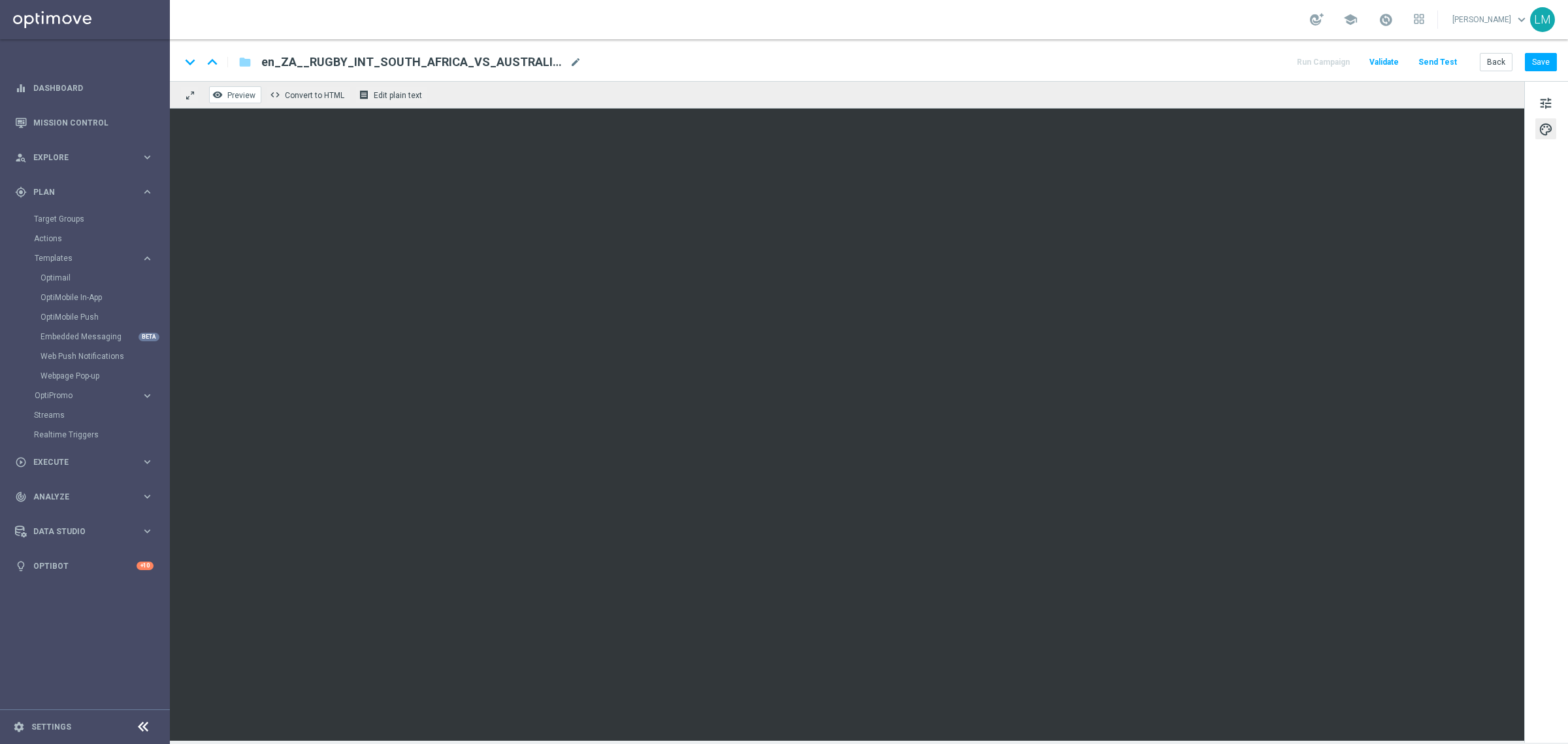
click at [225, 91] on button "remove_red_eye Preview" at bounding box center [235, 95] width 52 height 17
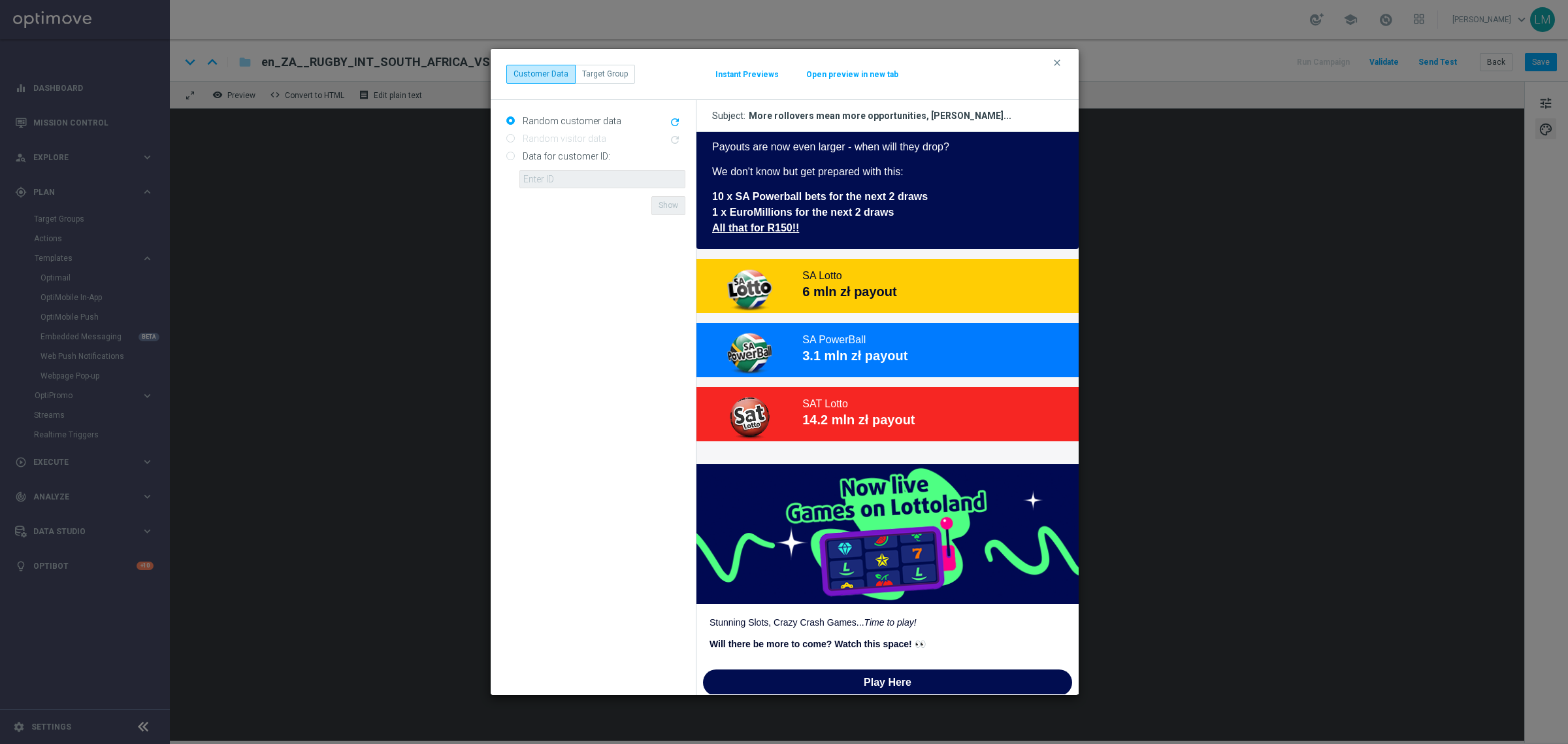
scroll to position [735, 0]
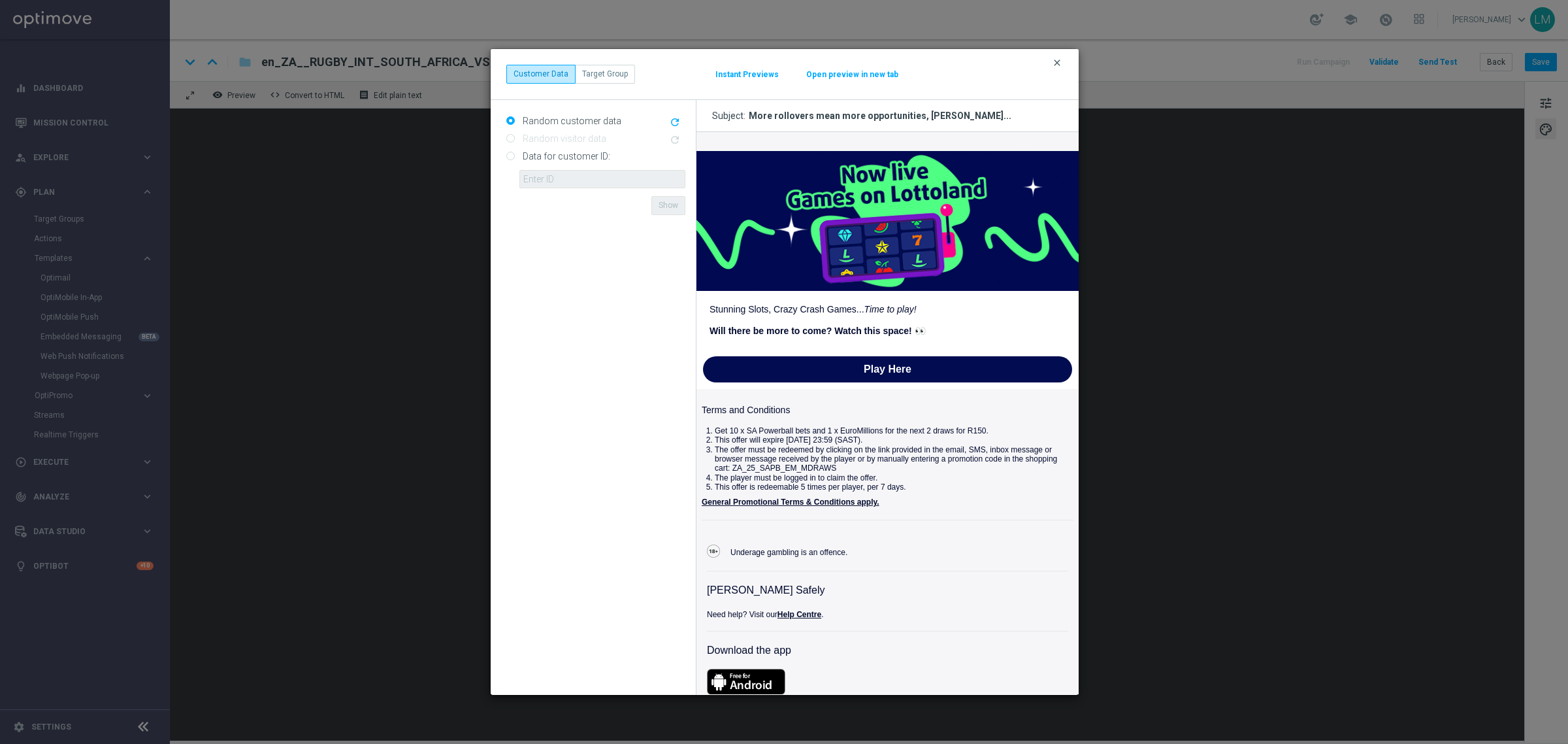
click at [1055, 59] on icon "clear" at bounding box center [1057, 63] width 11 height 11
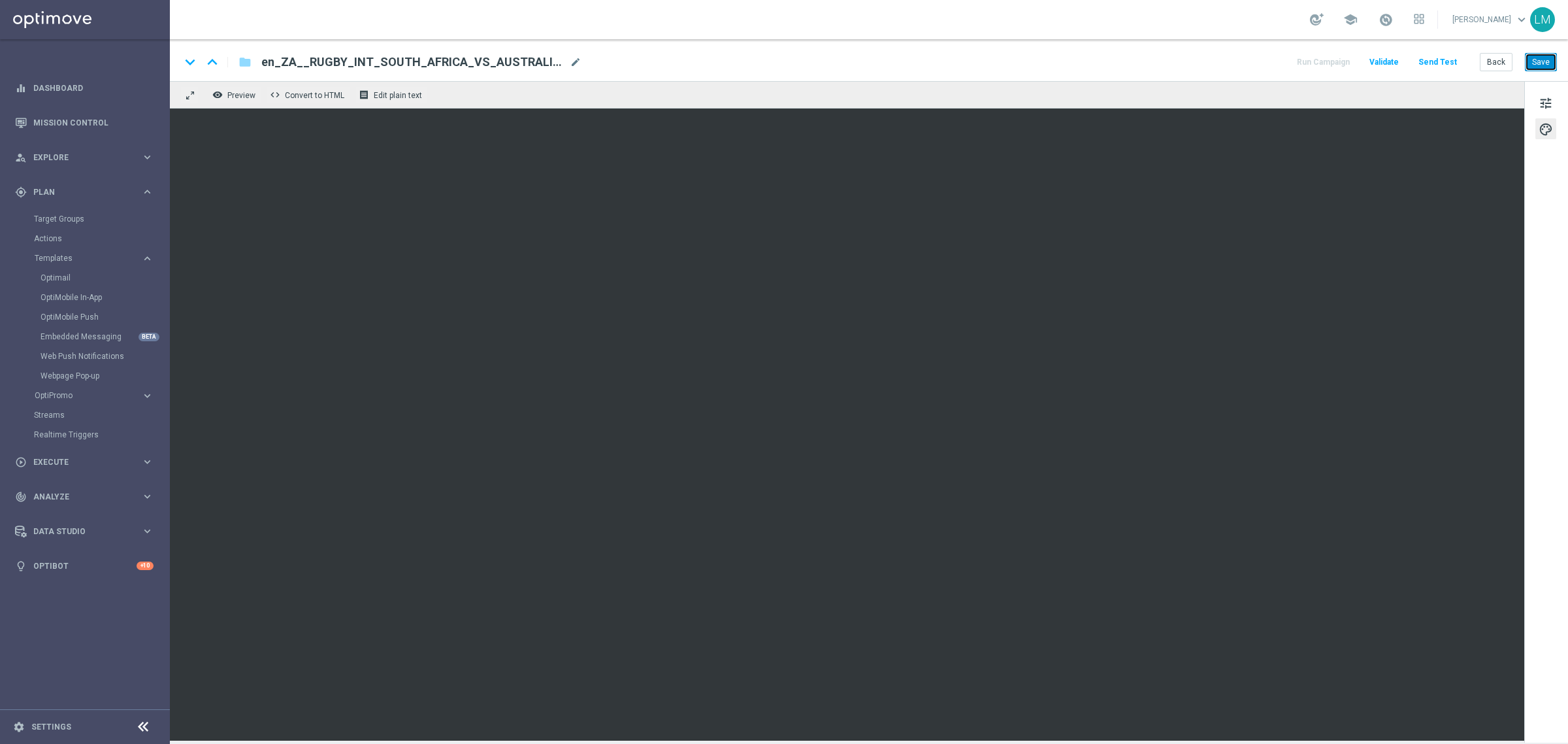
click at [1536, 60] on button "Save" at bounding box center [1541, 62] width 32 height 18
click at [1550, 60] on button "Save" at bounding box center [1541, 62] width 32 height 18
click at [1536, 62] on button "Save" at bounding box center [1541, 62] width 32 height 18
click at [1545, 60] on button "Save" at bounding box center [1541, 62] width 32 height 18
click at [1539, 63] on button "Save" at bounding box center [1541, 62] width 32 height 18
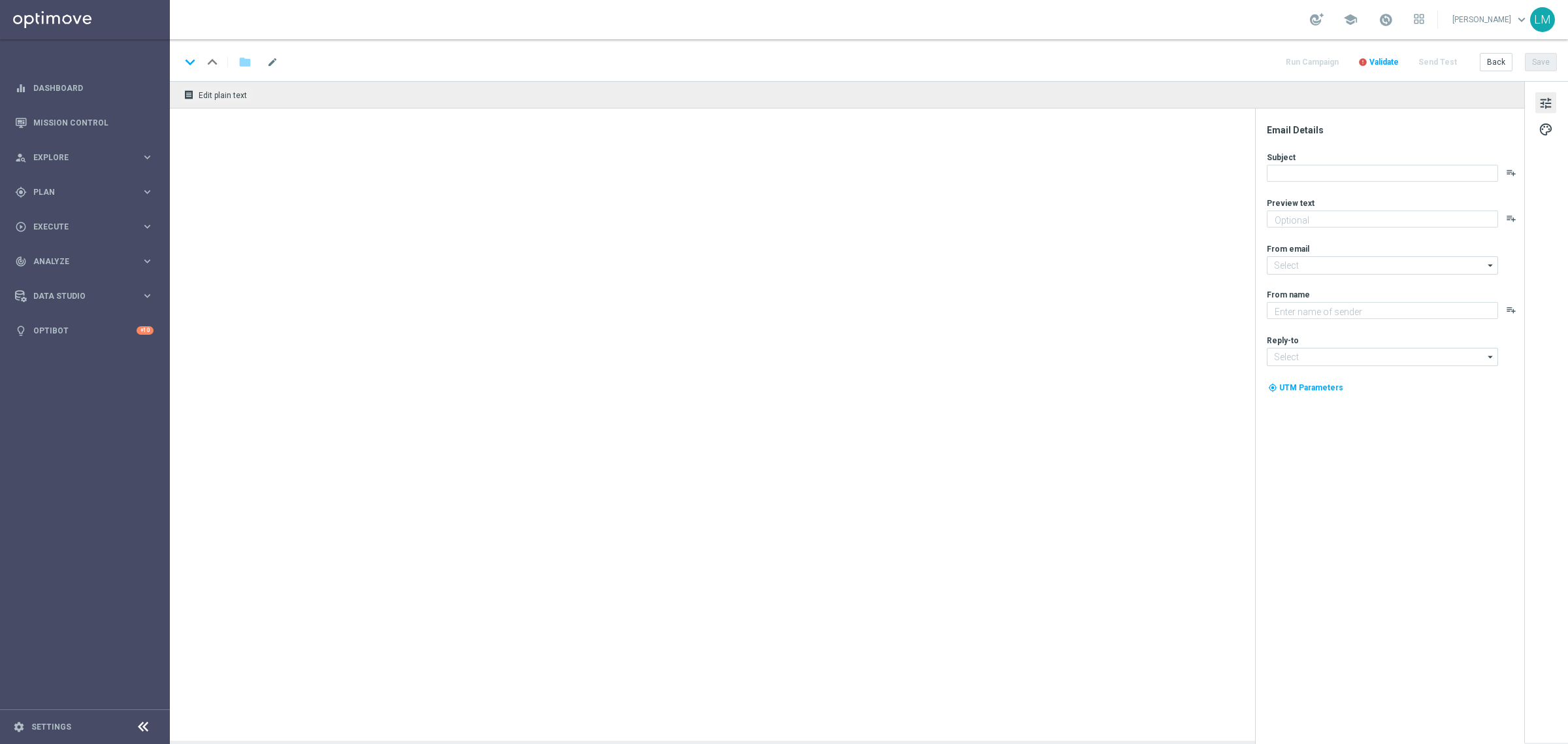
type textarea "preview text"
type input "[EMAIL_ADDRESS][DOMAIN_NAME]"
type textarea "Lottoland"
type input "support@lottoland.co.uk"
